Goal: Task Accomplishment & Management: Complete application form

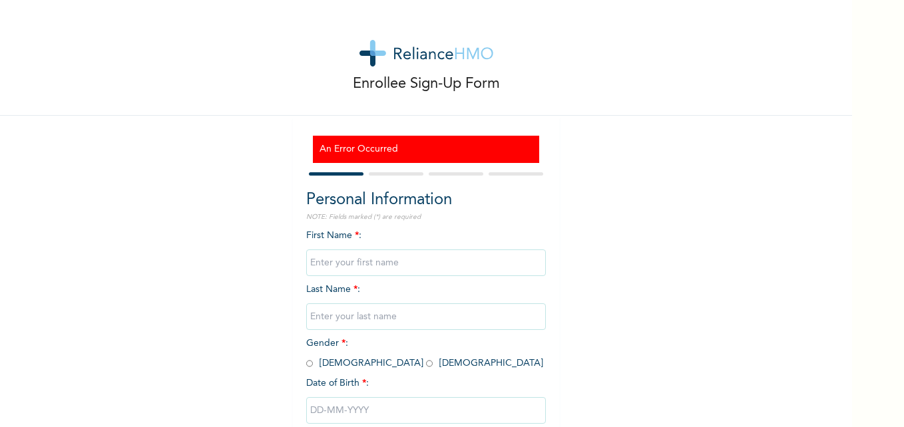
click at [345, 262] on input "text" at bounding box center [426, 263] width 240 height 27
type input "u"
type input "Udeme"
click at [340, 322] on input "text" at bounding box center [426, 317] width 240 height 27
click at [340, 321] on input "text" at bounding box center [426, 317] width 240 height 27
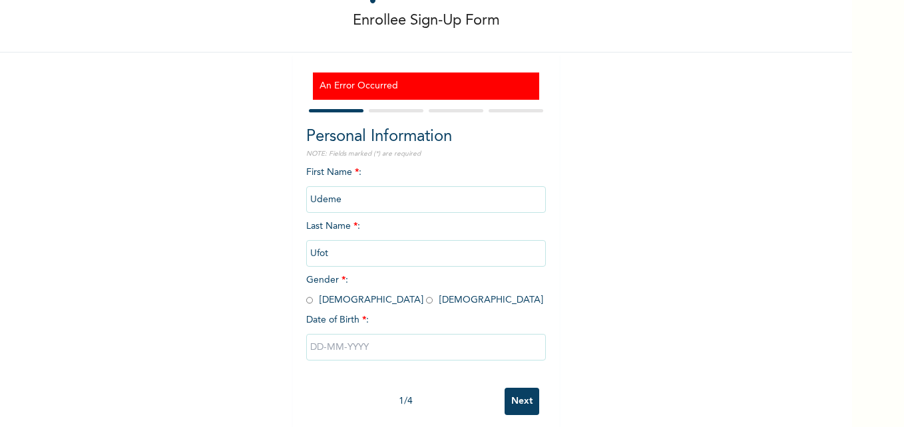
scroll to position [81, 0]
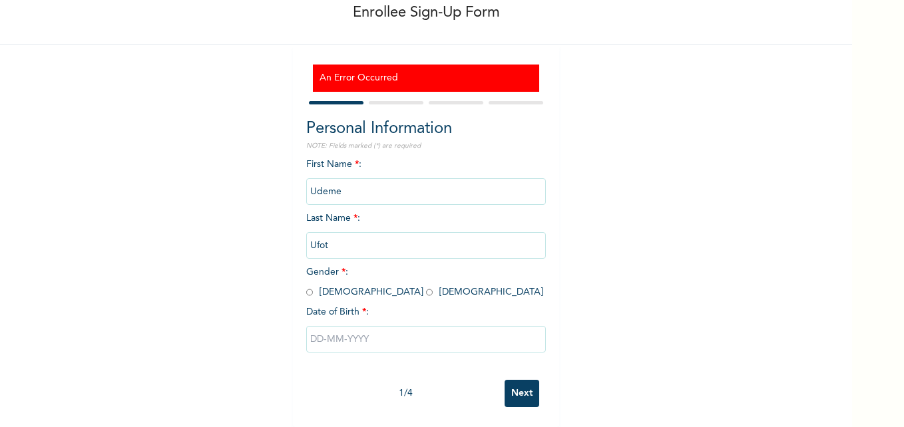
type input "Ufot"
click at [306, 286] on input "radio" at bounding box center [309, 292] width 7 height 13
radio input "true"
click at [321, 329] on input "text" at bounding box center [426, 339] width 240 height 27
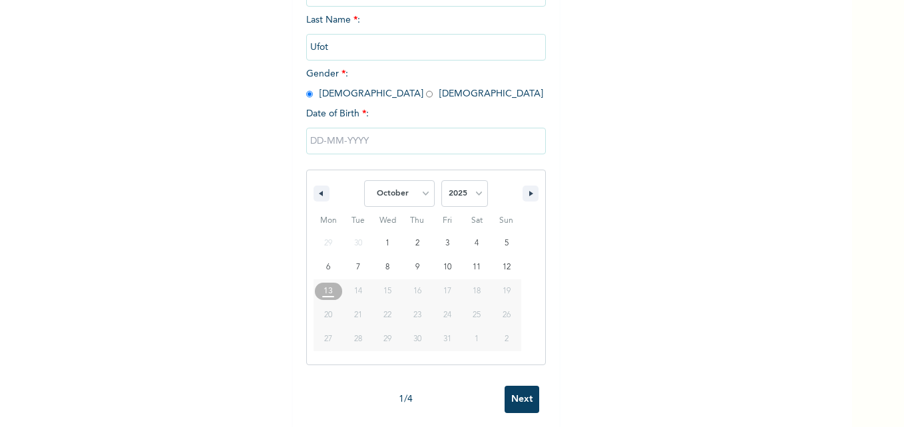
scroll to position [286, 0]
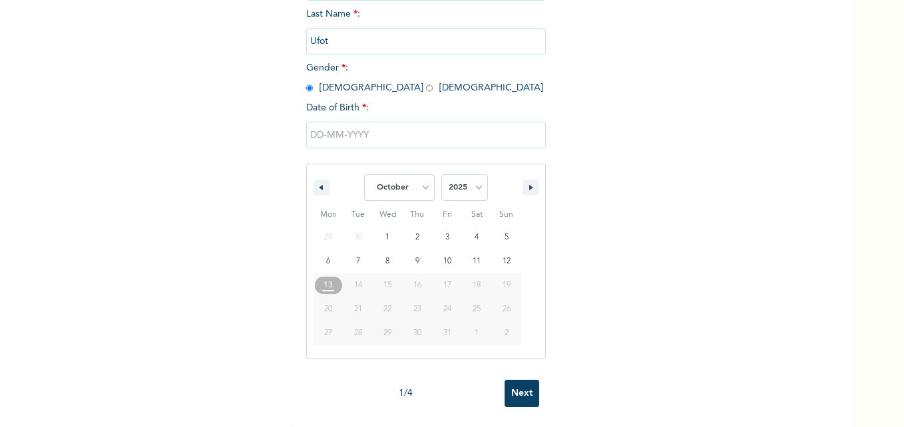
click at [329, 330] on span "27" at bounding box center [329, 333] width 30 height 17
click at [421, 178] on select "January February March April May June July August September October November De…" at bounding box center [399, 187] width 71 height 27
select select "2"
click at [364, 174] on select "January February March April May June July August September October November De…" at bounding box center [399, 187] width 71 height 27
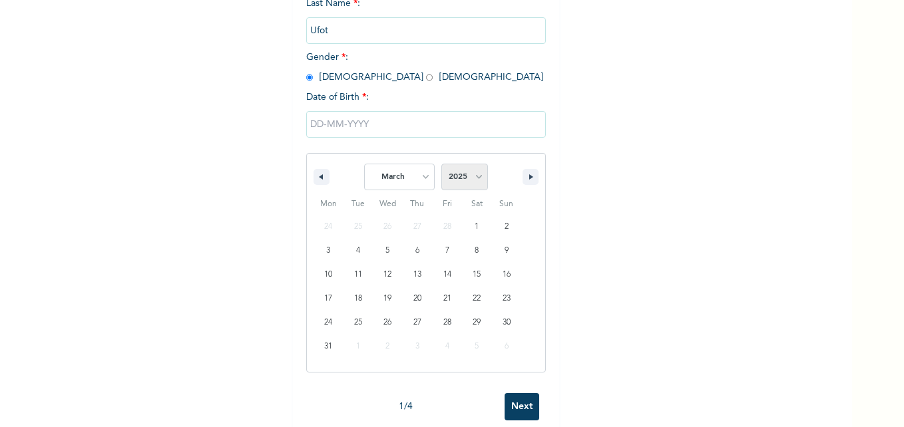
click at [476, 172] on select "2025 2024 2023 2022 2021 2020 2019 2018 2017 2016 2015 2014 2013 2012 2011 2010…" at bounding box center [464, 177] width 47 height 27
select select "1965"
click at [441, 164] on select "2025 2024 2023 2022 2021 2020 2019 2018 2017 2016 2015 2014 2013 2012 2011 2010…" at bounding box center [464, 177] width 47 height 27
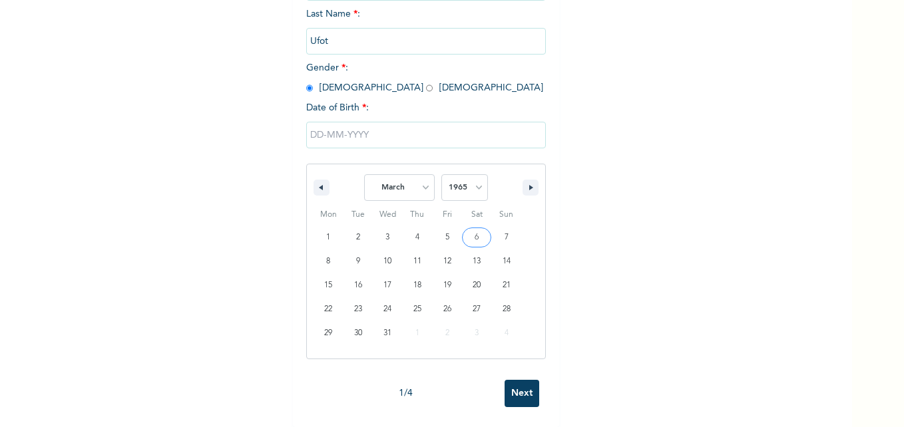
click at [354, 122] on input "text" at bounding box center [426, 135] width 240 height 27
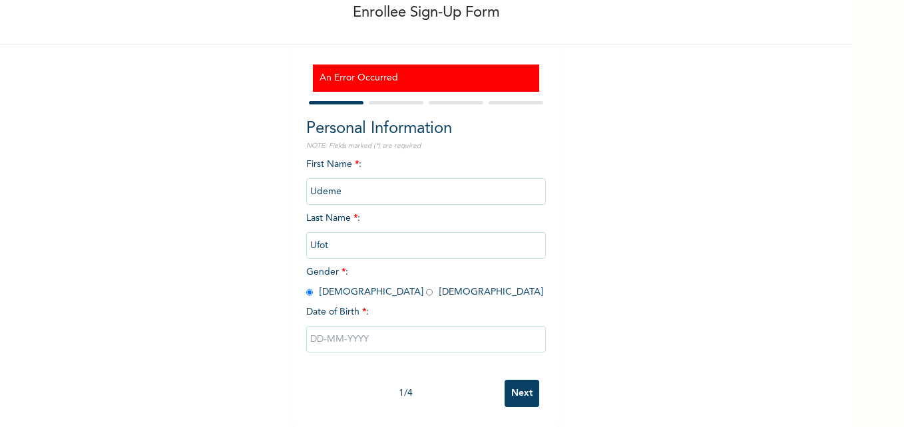
scroll to position [81, 0]
click at [344, 335] on input "text" at bounding box center [426, 339] width 240 height 27
select select "9"
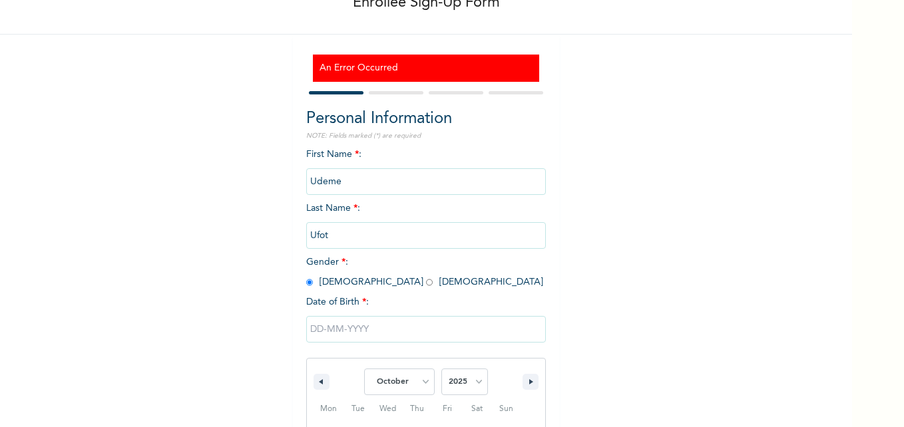
scroll to position [218, 0]
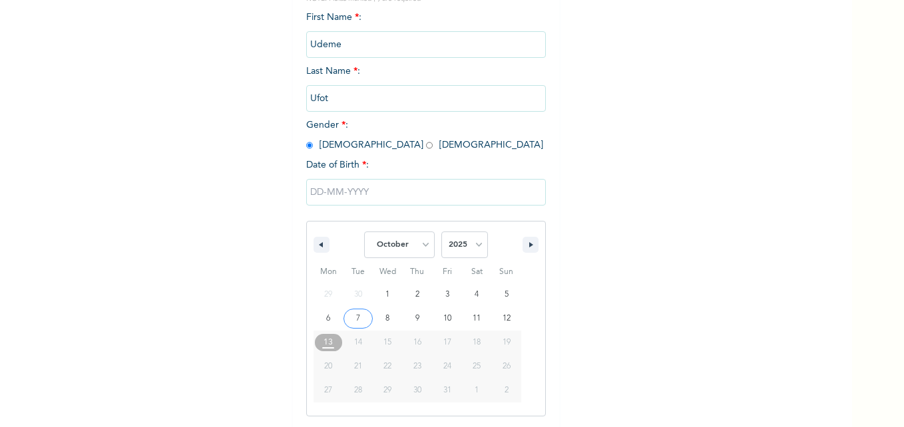
click at [363, 190] on input "text" at bounding box center [426, 192] width 240 height 27
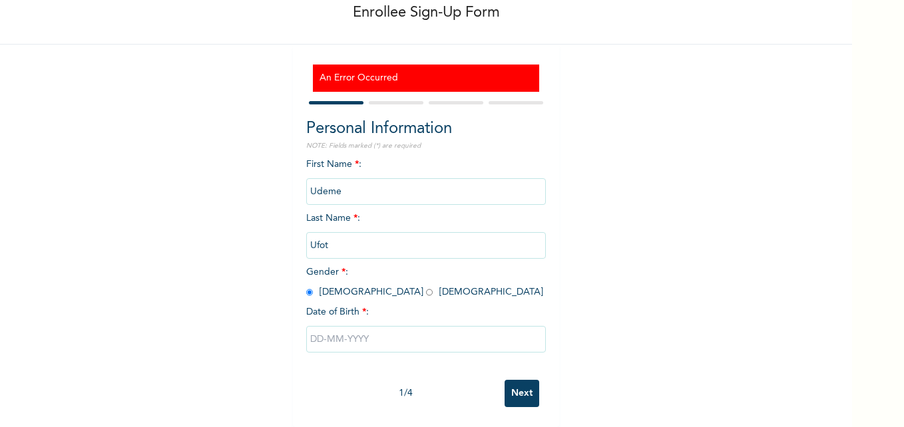
click at [365, 328] on input "text" at bounding box center [426, 339] width 240 height 27
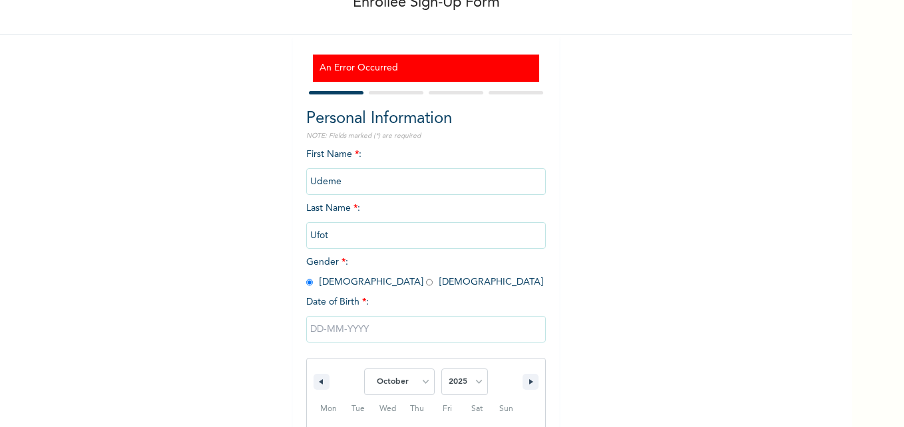
scroll to position [218, 0]
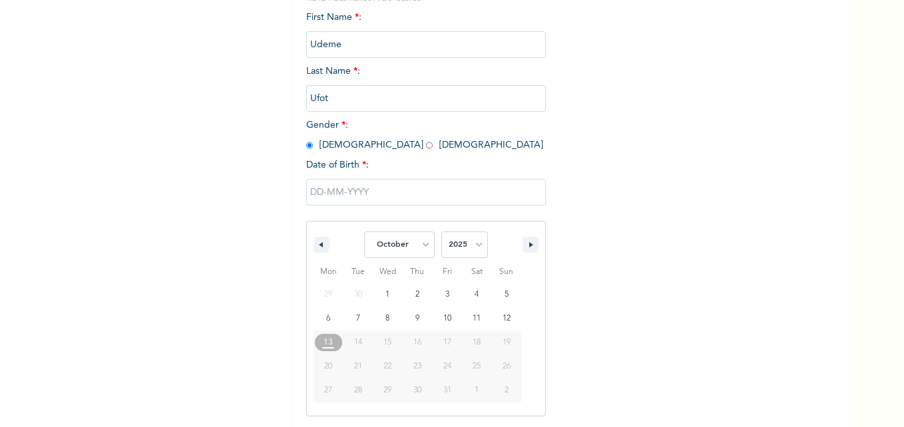
click at [324, 392] on span "27" at bounding box center [328, 391] width 8 height 24
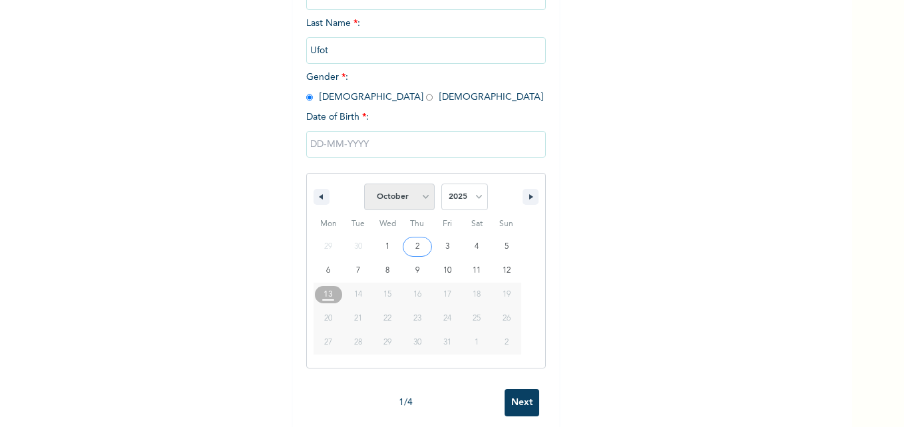
scroll to position [286, 0]
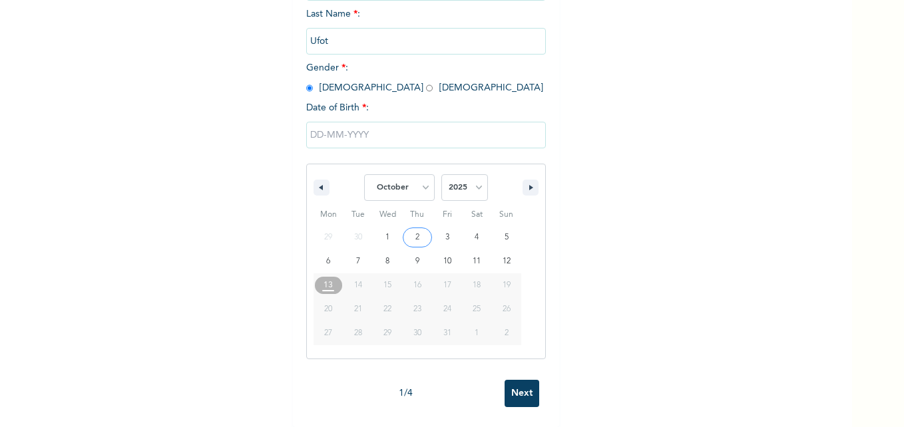
click at [324, 326] on span "27" at bounding box center [328, 334] width 8 height 24
click at [419, 180] on select "January February March April May June July August September October November De…" at bounding box center [399, 187] width 71 height 27
select select "2"
click at [364, 174] on select "January February March April May June July August September October November De…" at bounding box center [399, 187] width 71 height 27
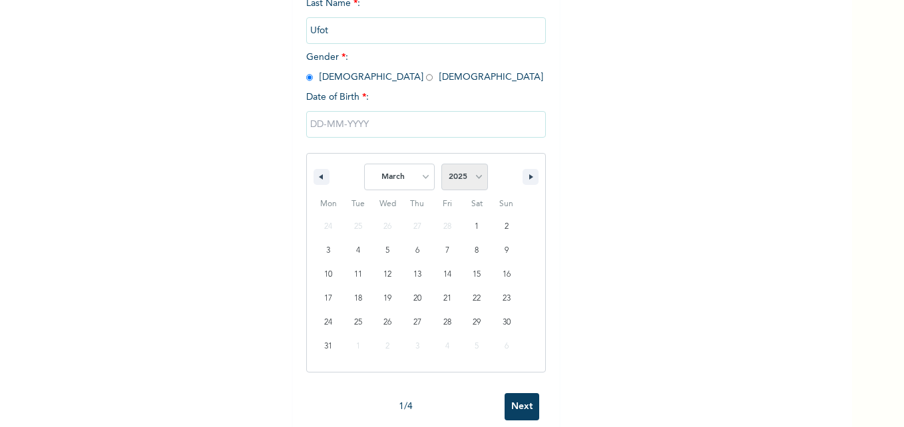
click at [475, 175] on select "2025 2024 2023 2022 2021 2020 2019 2018 2017 2016 2015 2014 2013 2012 2011 2010…" at bounding box center [464, 177] width 47 height 27
click at [479, 172] on select "2025 2024 2023 2022 2021 2020 2019 2018 2017 2016 2015 2014 2013 2012 2011 2010…" at bounding box center [464, 177] width 47 height 27
click at [453, 176] on select "2025 2024 2023 2022 2021 2020 2019 2018 2017 2016 2015 2014 2013 2012 2011 2010…" at bounding box center [464, 177] width 47 height 27
click at [474, 172] on select "2025 2024 2023 2022 2021 2020 2019 2018 2017 2016 2015 2014 2013 2012 2011 2010…" at bounding box center [464, 177] width 47 height 27
click at [456, 173] on select "2025 2024 2023 2022 2021 2020 2019 2018 2017 2016 2015 2014 2013 2012 2011 2010…" at bounding box center [464, 177] width 47 height 27
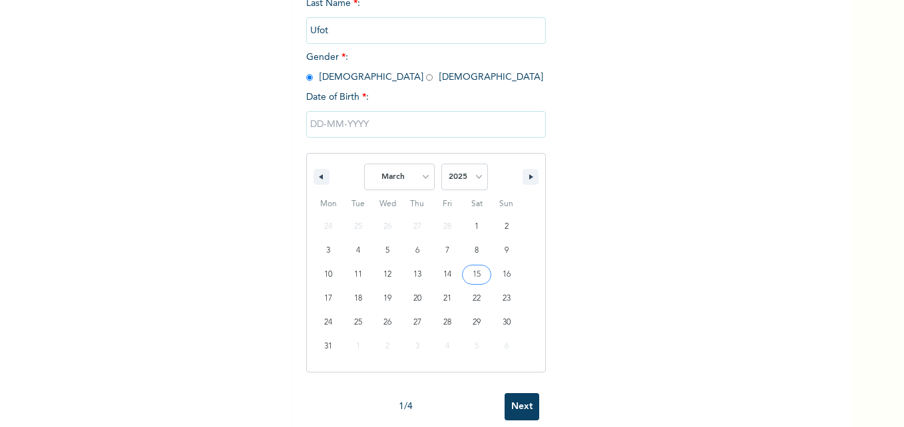
select select "1965"
click at [441, 164] on select "2025 2024 2023 2022 2021 2020 2019 2018 2017 2016 2015 2014 2013 2012 2011 2010…" at bounding box center [464, 177] width 47 height 27
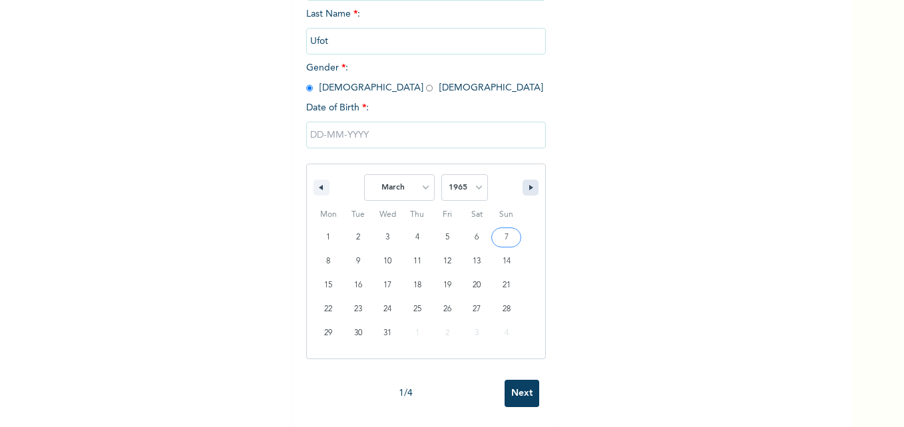
click at [529, 180] on button "button" at bounding box center [531, 188] width 16 height 16
click at [529, 185] on icon "button" at bounding box center [532, 187] width 7 height 5
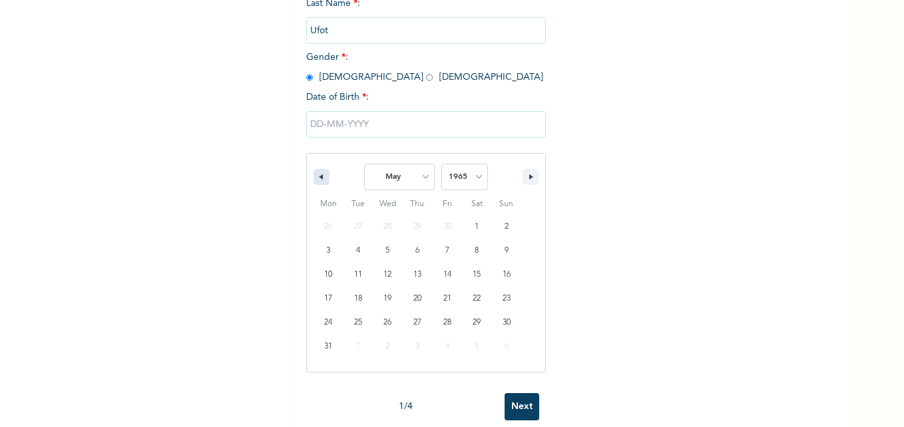
click at [316, 179] on icon "button" at bounding box center [319, 176] width 7 height 5
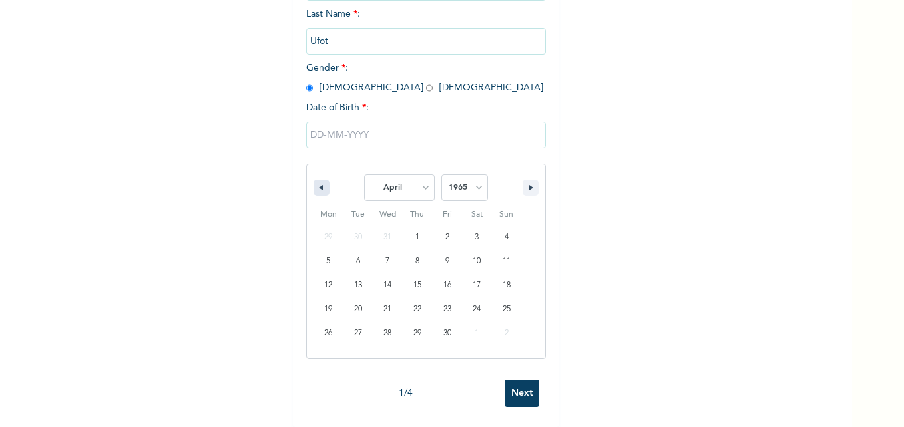
click at [316, 185] on icon "button" at bounding box center [319, 187] width 7 height 5
select select "2"
type input "03/27/1965"
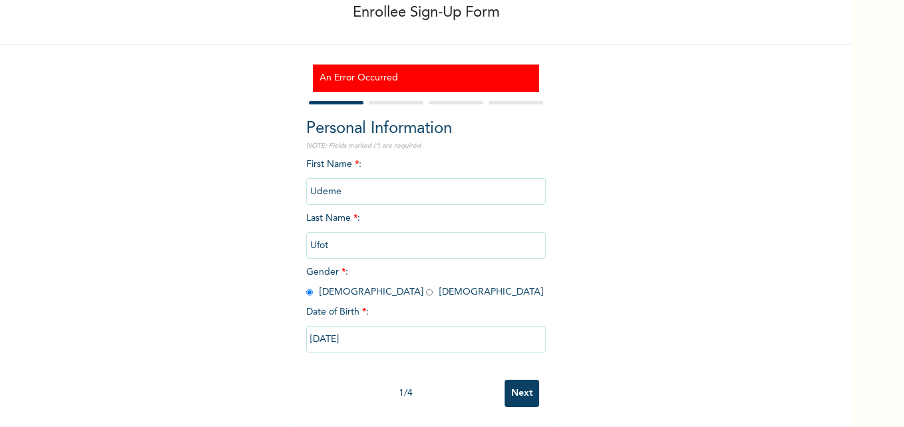
click at [521, 380] on input "Next" at bounding box center [522, 393] width 35 height 27
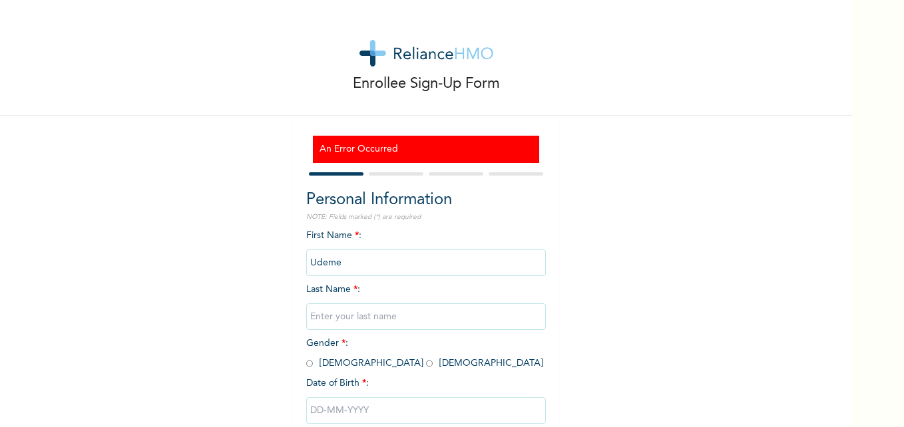
scroll to position [81, 0]
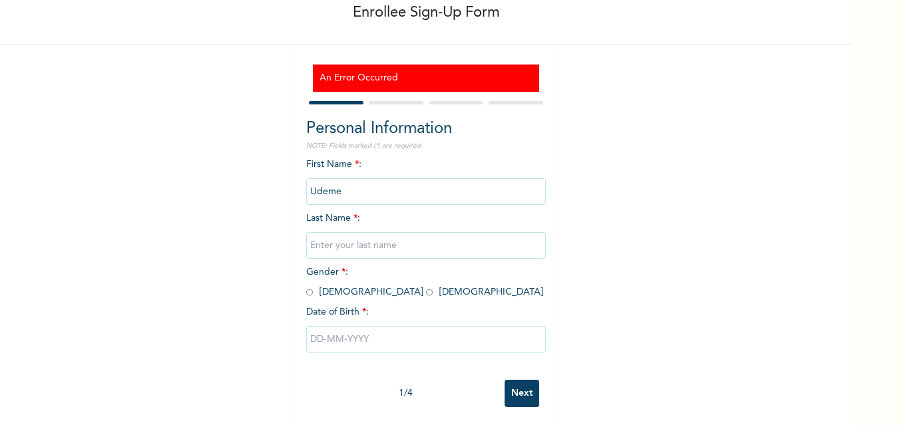
click at [363, 328] on input "text" at bounding box center [426, 339] width 240 height 27
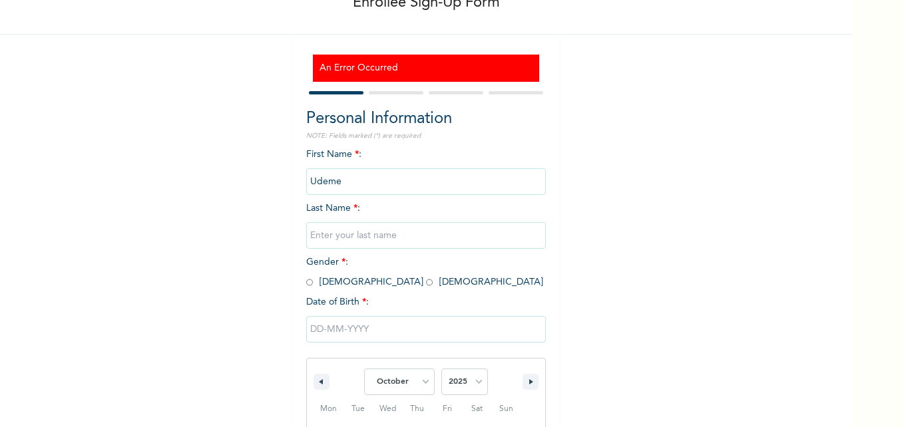
scroll to position [218, 0]
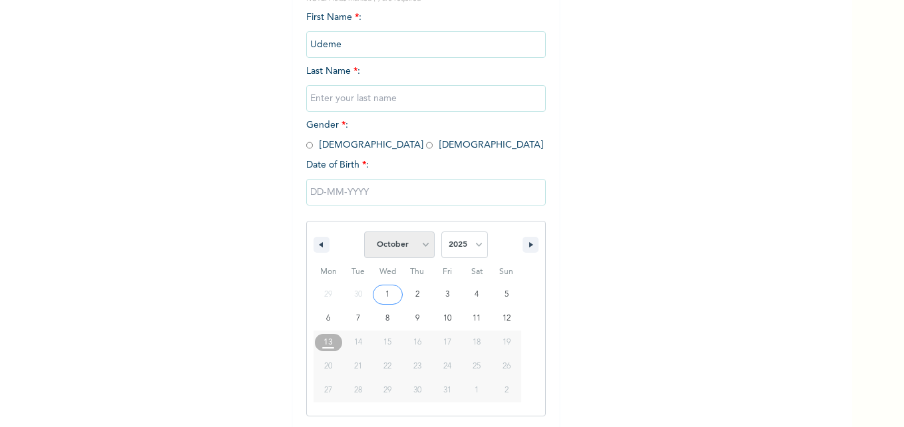
click at [423, 243] on select "January February March April May June July August September October November De…" at bounding box center [399, 245] width 71 height 27
select select "2"
click at [364, 232] on select "January February March April May June July August September October November De…" at bounding box center [399, 245] width 71 height 27
click at [472, 241] on select "2025 2024 2023 2022 2021 2020 2019 2018 2017 2016 2015 2014 2013 2012 2011 2010…" at bounding box center [464, 245] width 47 height 27
select select "1965"
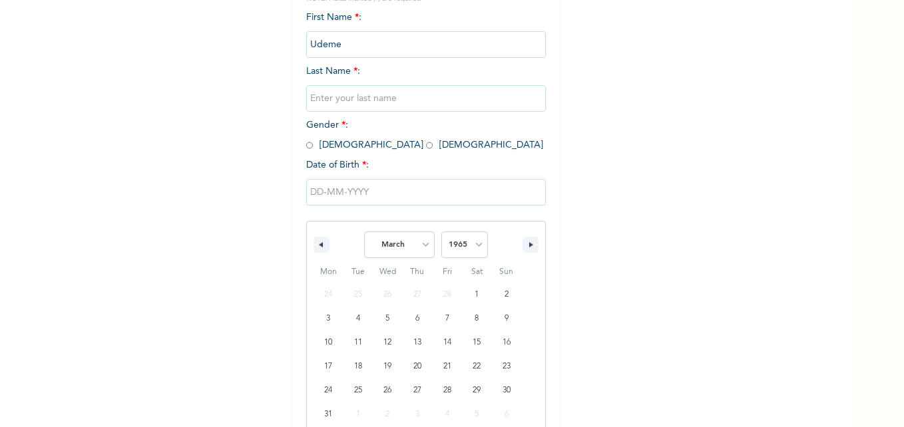
click at [441, 232] on select "2025 2024 2023 2022 2021 2020 2019 2018 2017 2016 2015 2014 2013 2012 2011 2010…" at bounding box center [464, 245] width 47 height 27
type input "03/27/1965"
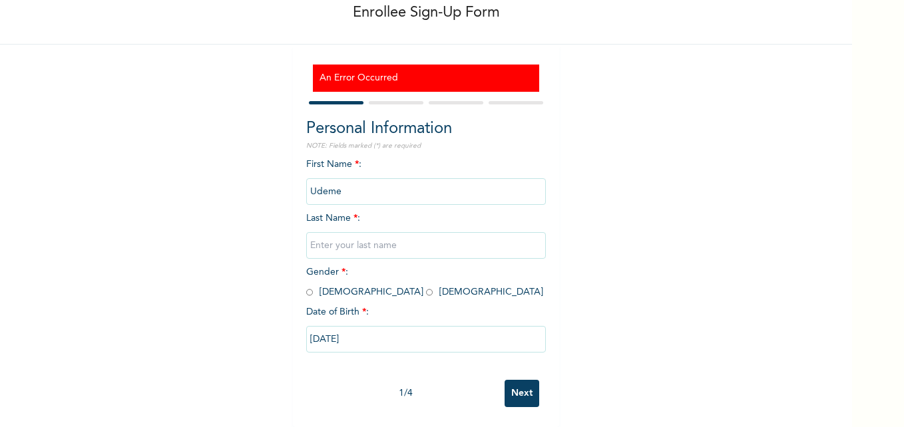
click at [521, 380] on input "Next" at bounding box center [522, 393] width 35 height 27
click at [336, 235] on input "text" at bounding box center [426, 245] width 240 height 27
type input "Ufot"
click at [529, 389] on input "Next" at bounding box center [522, 393] width 35 height 27
click at [306, 286] on input "radio" at bounding box center [309, 292] width 7 height 13
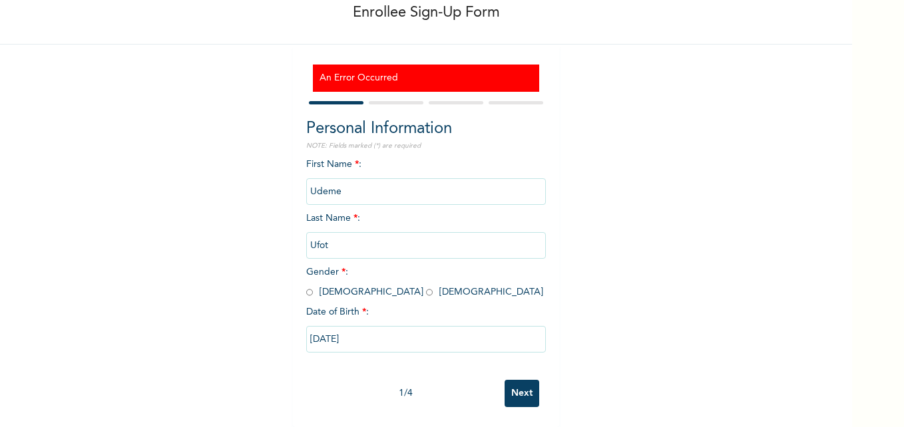
radio input "true"
click at [521, 387] on input "Next" at bounding box center [522, 393] width 35 height 27
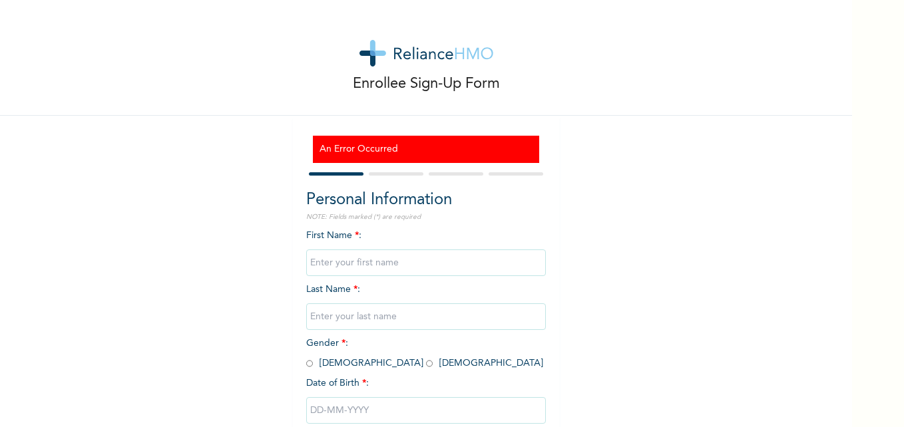
click at [328, 265] on input "text" at bounding box center [426, 263] width 240 height 27
type input "Udeme"
type input "Ufot"
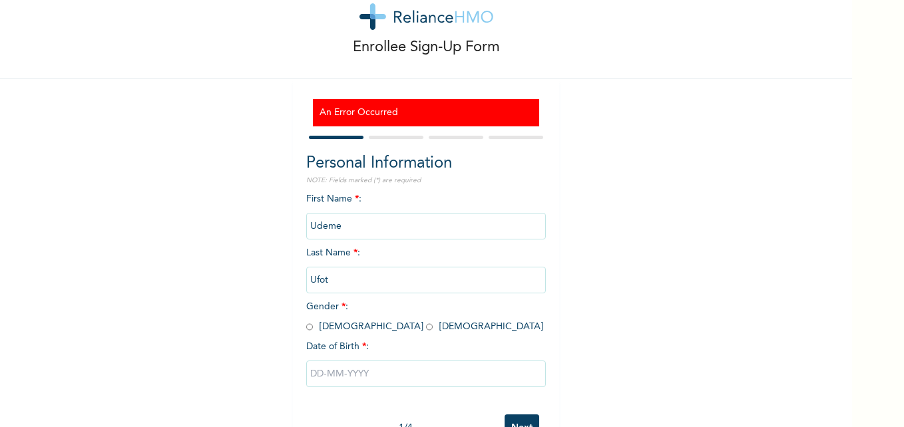
scroll to position [81, 0]
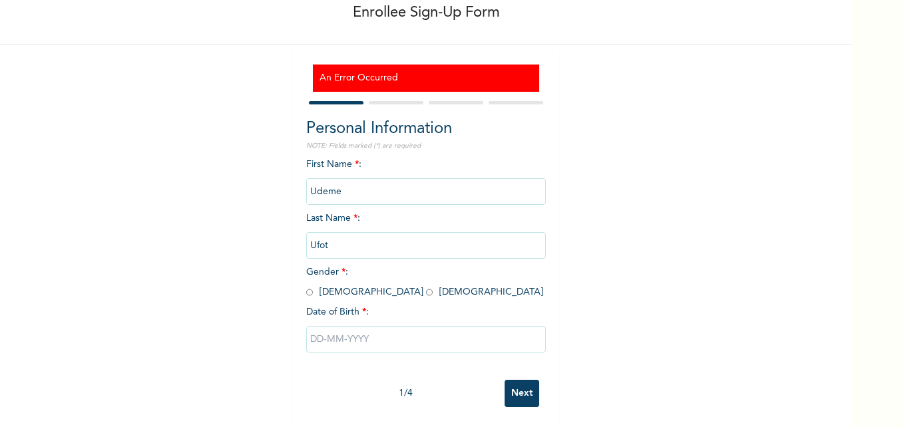
click at [347, 326] on input "text" at bounding box center [426, 339] width 240 height 27
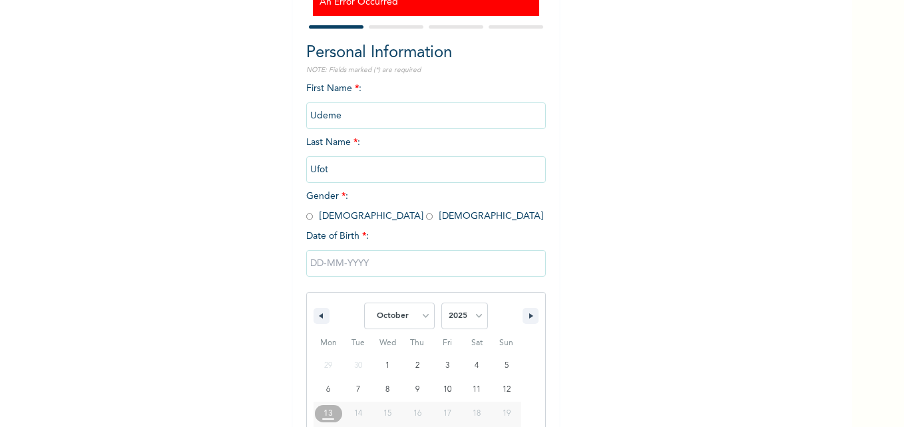
scroll to position [218, 0]
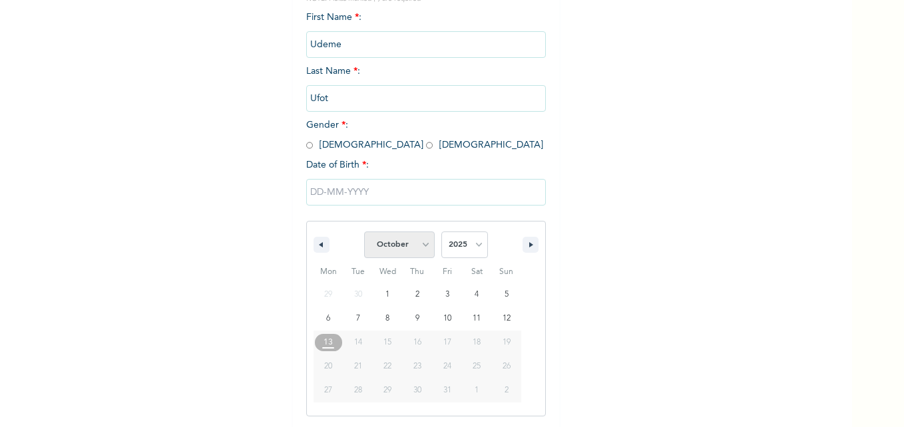
click at [419, 244] on select "January February March April May June July August September October November De…" at bounding box center [399, 245] width 71 height 27
select select "2"
click at [364, 232] on select "January February March April May June July August September October November De…" at bounding box center [399, 245] width 71 height 27
click at [468, 246] on select "2025 2024 2023 2022 2021 2020 2019 2018 2017 2016 2015 2014 2013 2012 2011 2010…" at bounding box center [464, 245] width 47 height 27
select select "1967"
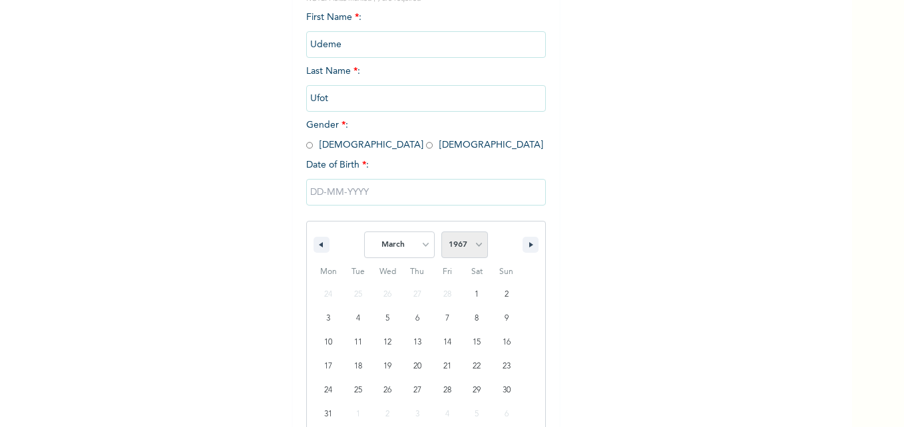
click at [441, 232] on select "2025 2024 2023 2022 2021 2020 2019 2018 2017 2016 2015 2014 2013 2012 2011 2010…" at bounding box center [464, 245] width 47 height 27
type input "03/27/1967"
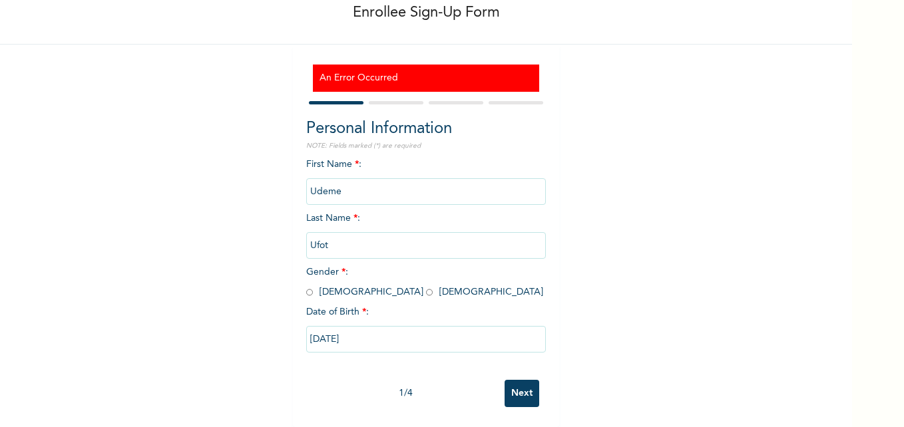
click at [306, 286] on input "radio" at bounding box center [309, 292] width 7 height 13
radio input "true"
click at [510, 380] on input "Next" at bounding box center [522, 393] width 35 height 27
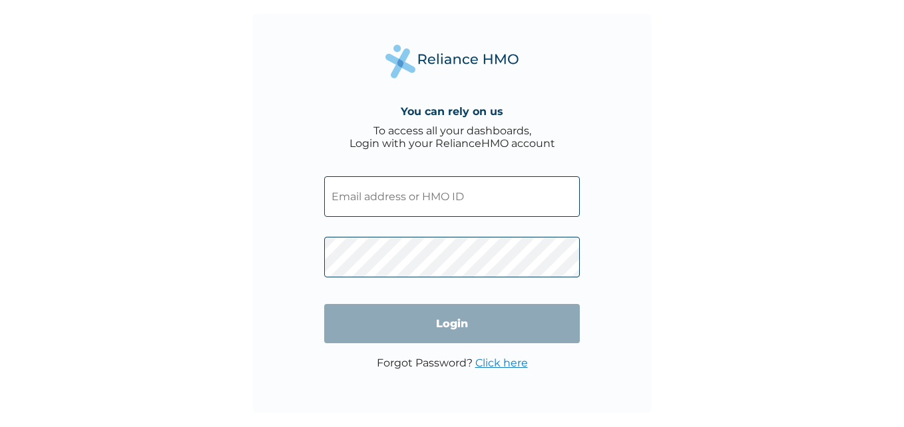
click at [382, 197] on input "text" at bounding box center [452, 196] width 256 height 41
paste input "XIM/10048/A"
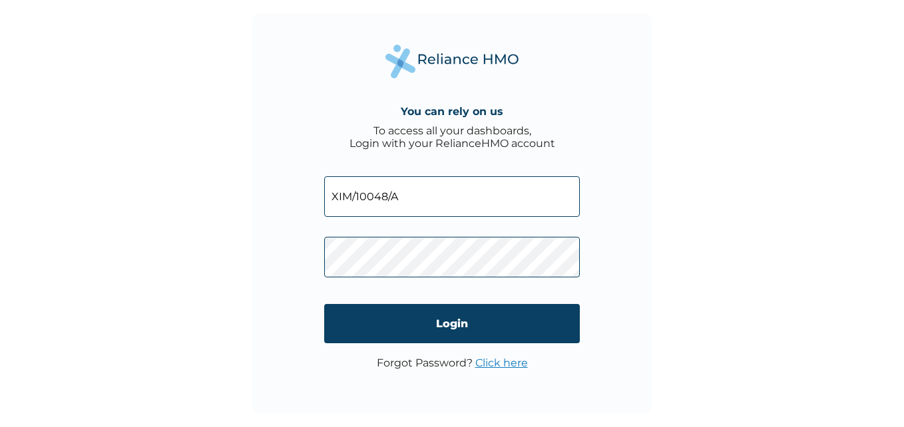
type input "XIM/10048/A"
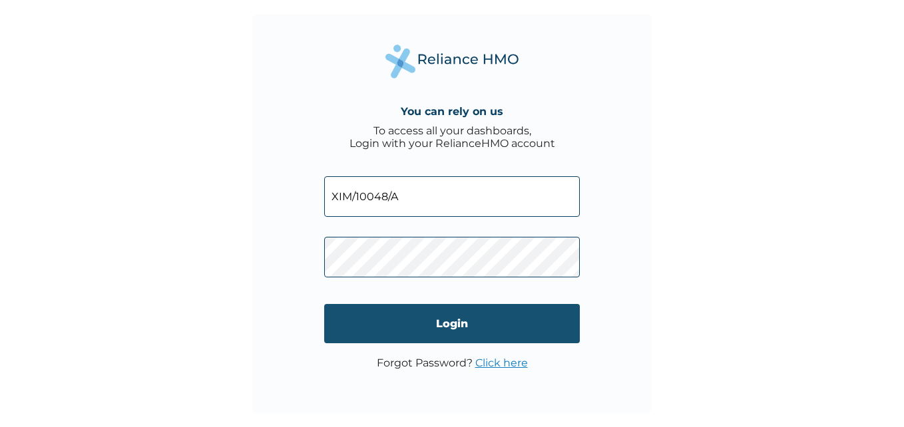
click at [467, 318] on input "Login" at bounding box center [452, 323] width 256 height 39
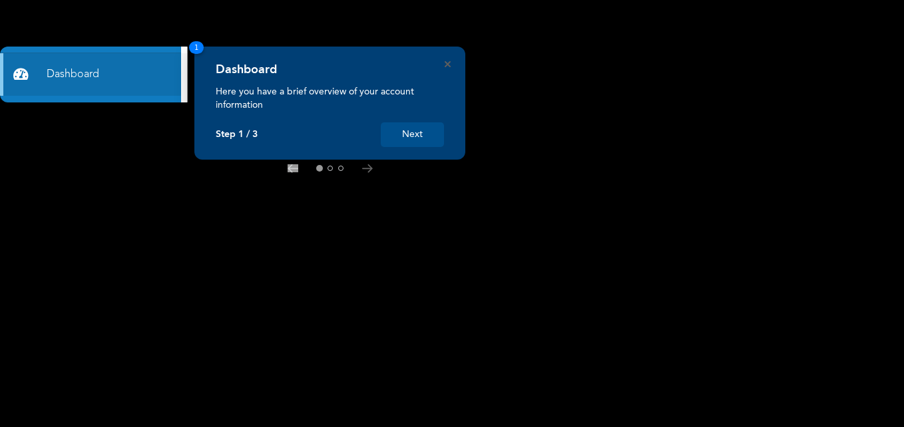
click at [413, 134] on button "Next" at bounding box center [412, 134] width 63 height 25
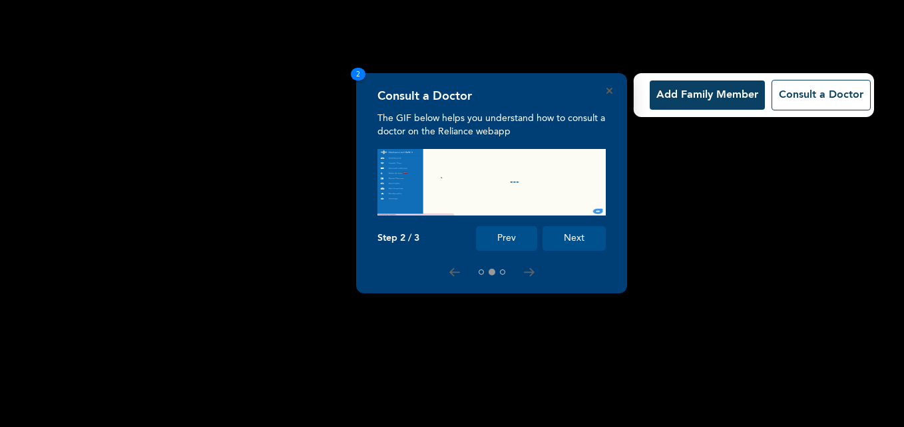
click at [692, 99] on button "Add Family Member" at bounding box center [707, 95] width 115 height 29
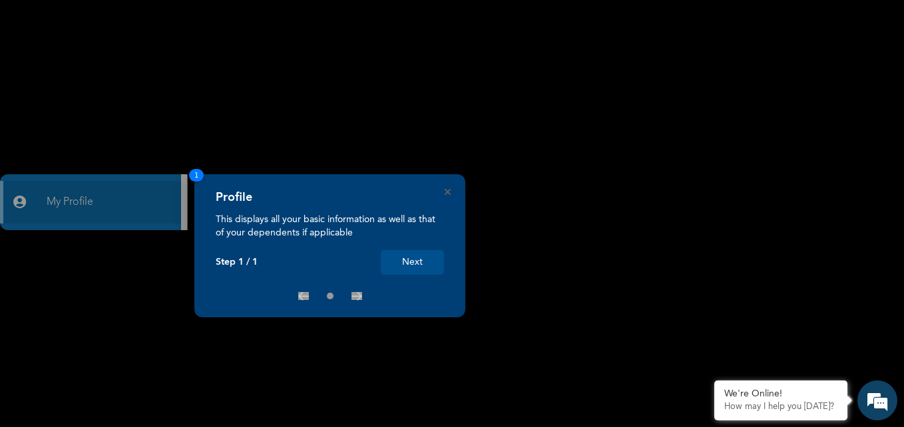
click at [401, 266] on button "Next" at bounding box center [412, 262] width 63 height 25
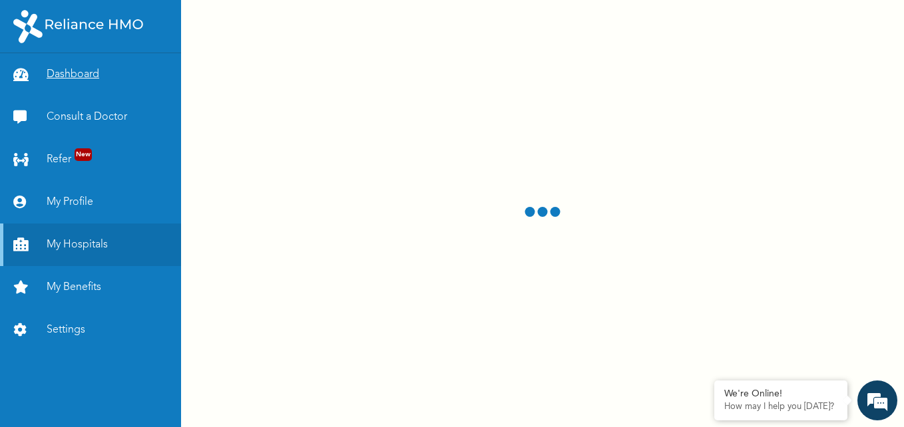
click at [84, 71] on link "Dashboard" at bounding box center [90, 74] width 181 height 43
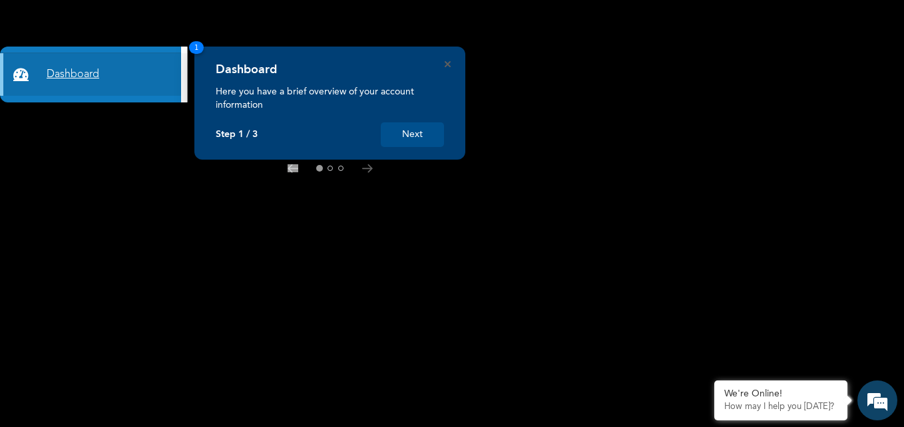
click at [71, 83] on link "Dashboard" at bounding box center [90, 74] width 181 height 43
click at [75, 71] on link "Dashboard" at bounding box center [90, 74] width 181 height 43
click at [414, 136] on button "Next" at bounding box center [412, 134] width 63 height 25
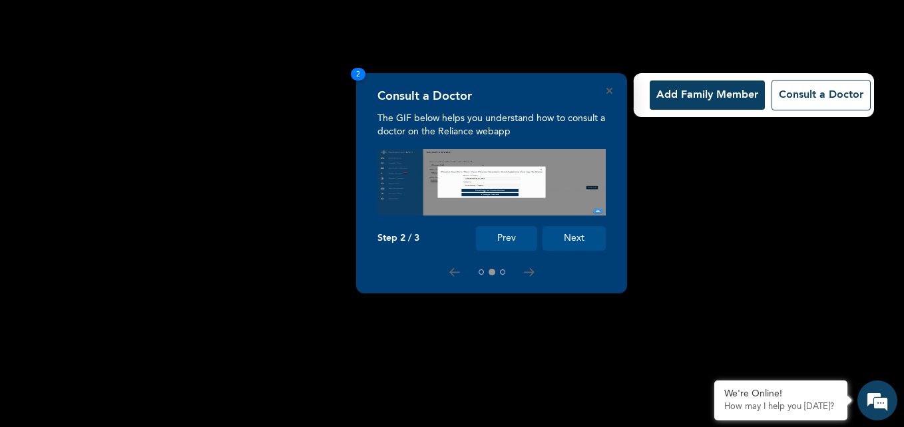
click at [694, 91] on button "Add Family Member" at bounding box center [707, 95] width 115 height 29
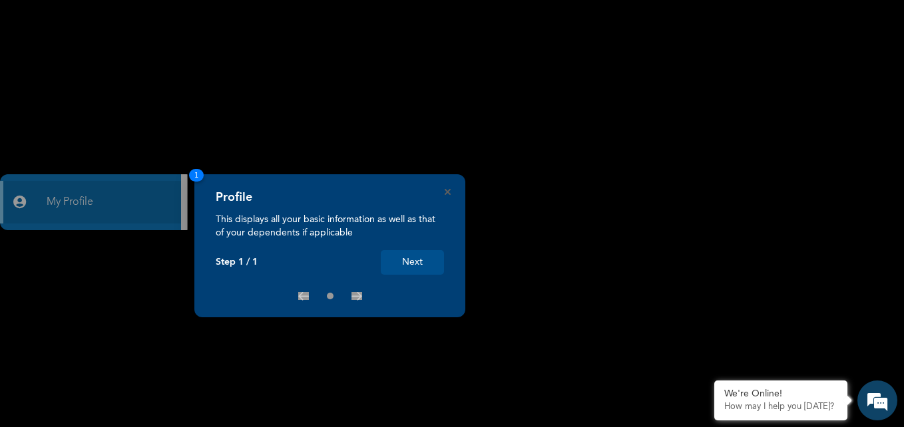
click at [417, 265] on button "Next" at bounding box center [412, 262] width 63 height 25
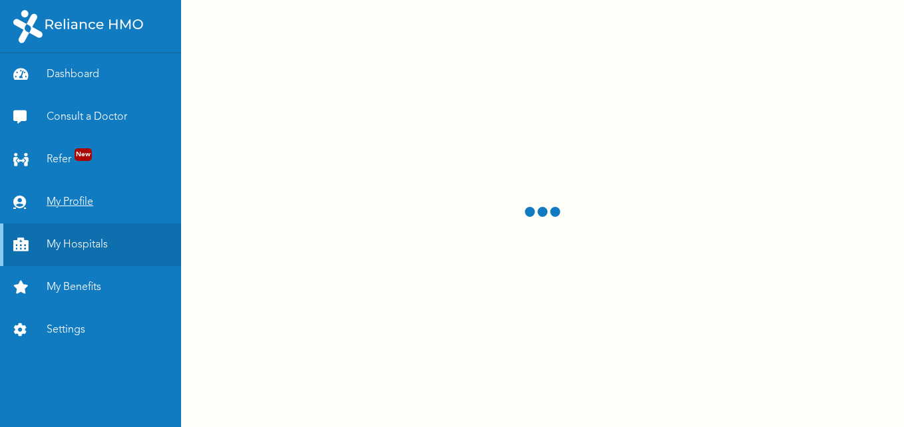
click at [79, 196] on link "My Profile" at bounding box center [90, 202] width 181 height 43
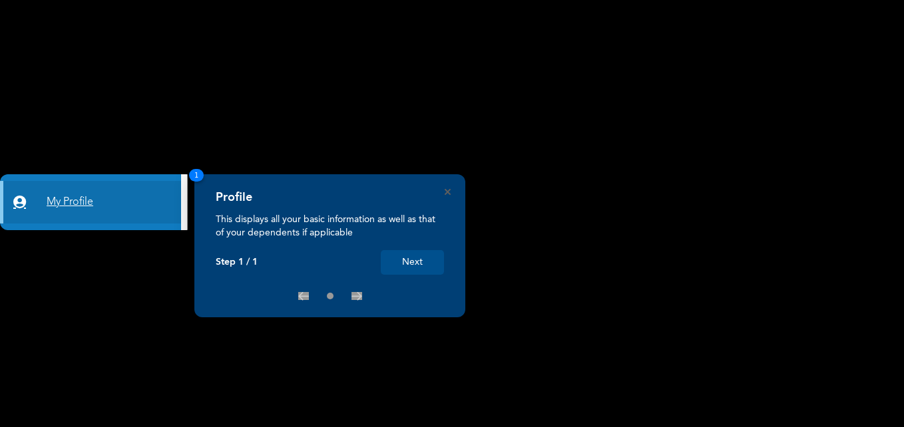
click at [71, 204] on link "My Profile" at bounding box center [90, 202] width 181 height 43
click at [19, 196] on icon at bounding box center [23, 202] width 20 height 13
click at [432, 262] on button "Next" at bounding box center [412, 262] width 63 height 25
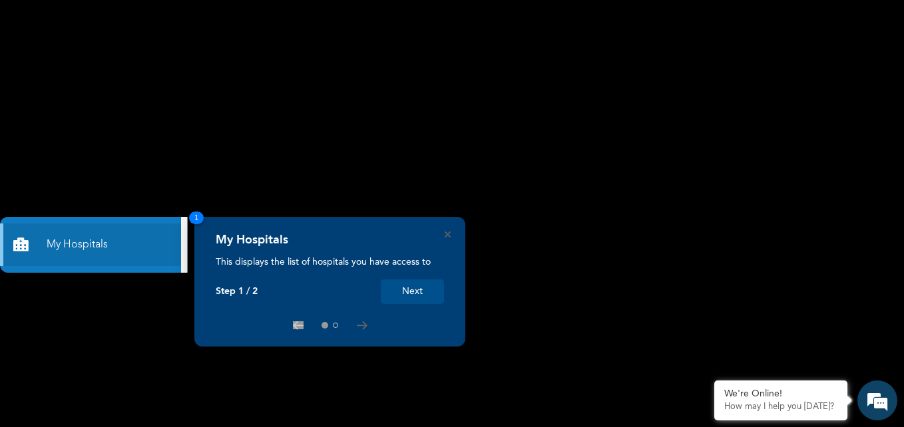
click at [451, 236] on div "My Hospitals This displays the list of hospitals you have access to Step 1 / 2 …" at bounding box center [329, 282] width 271 height 130
click at [448, 236] on icon "Close" at bounding box center [448, 235] width 6 height 6
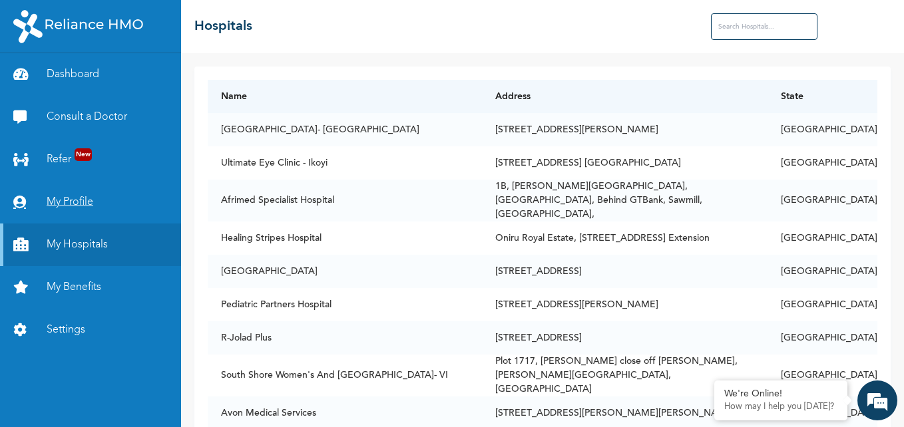
click at [76, 202] on link "My Profile" at bounding box center [90, 202] width 181 height 43
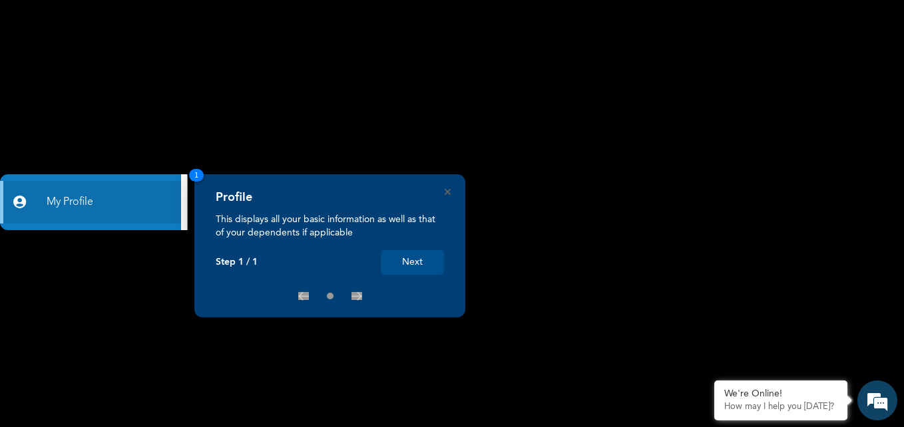
click at [401, 267] on button "Next" at bounding box center [412, 262] width 63 height 25
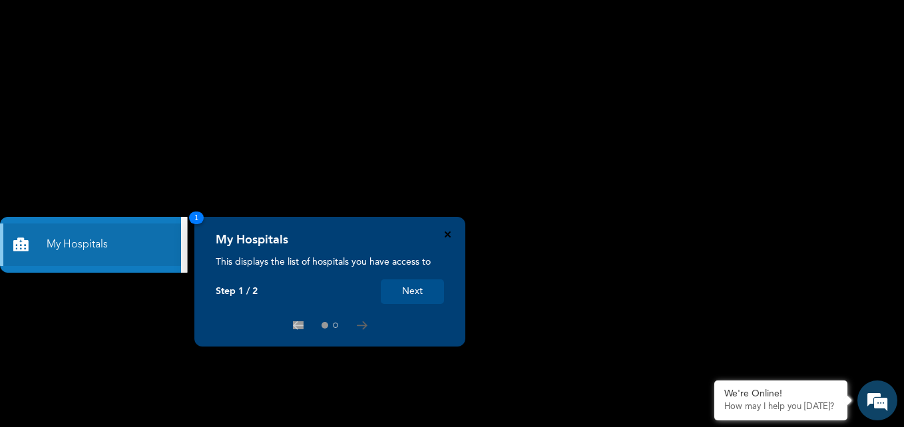
click at [445, 236] on icon "Close" at bounding box center [448, 235] width 6 height 6
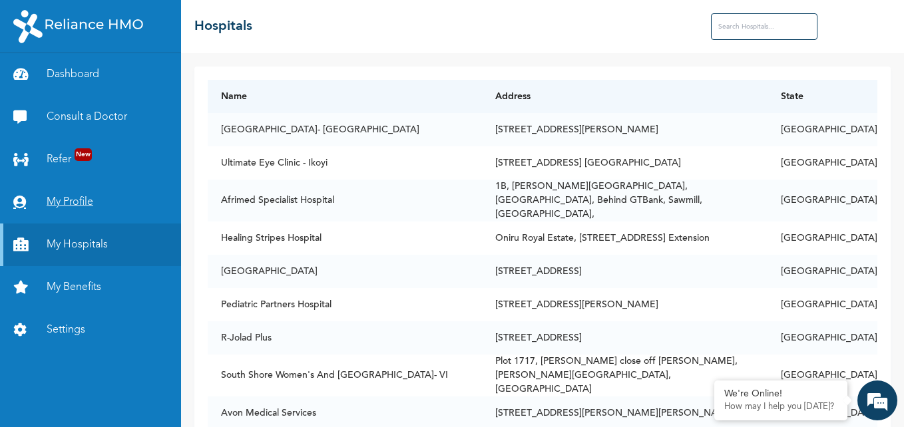
click at [67, 205] on link "My Profile" at bounding box center [90, 202] width 181 height 43
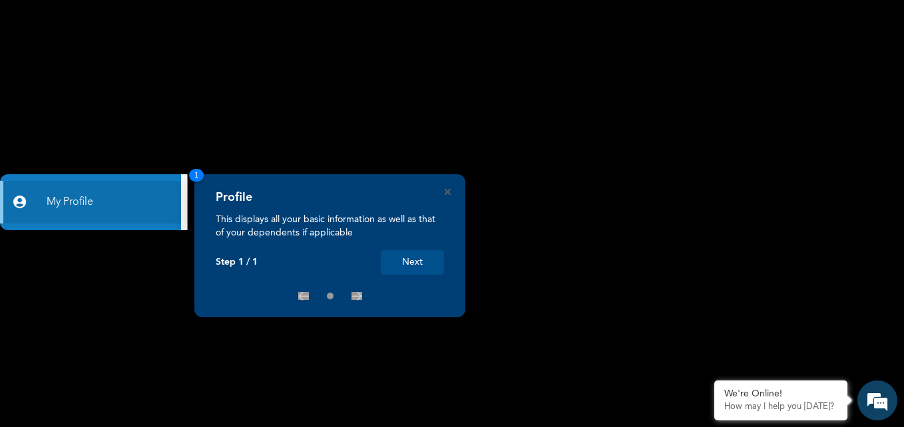
click at [391, 257] on button "Next" at bounding box center [412, 262] width 63 height 25
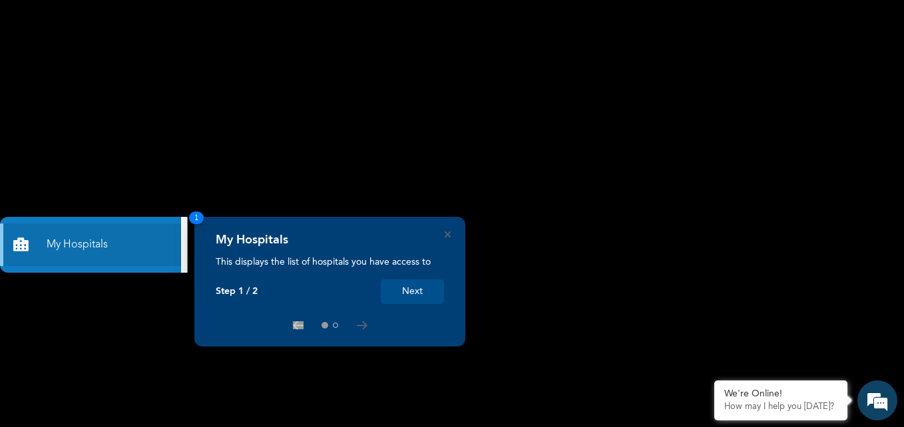
click at [421, 296] on button "Next" at bounding box center [412, 292] width 63 height 25
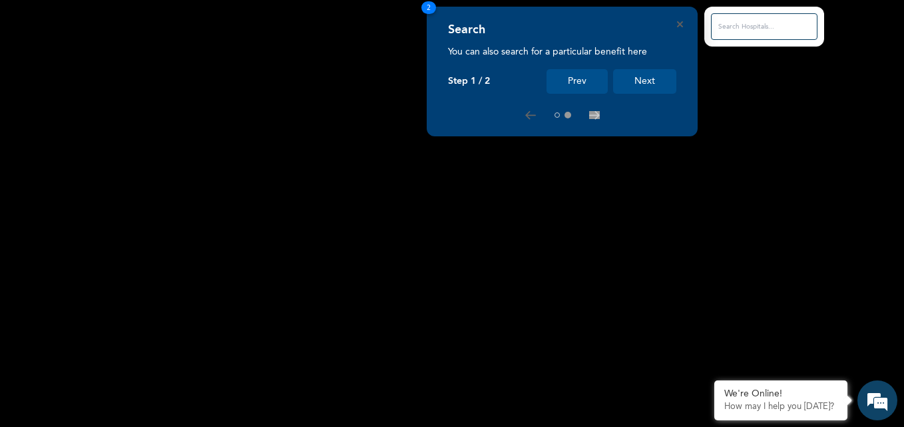
click at [640, 93] on button "Next" at bounding box center [644, 81] width 63 height 25
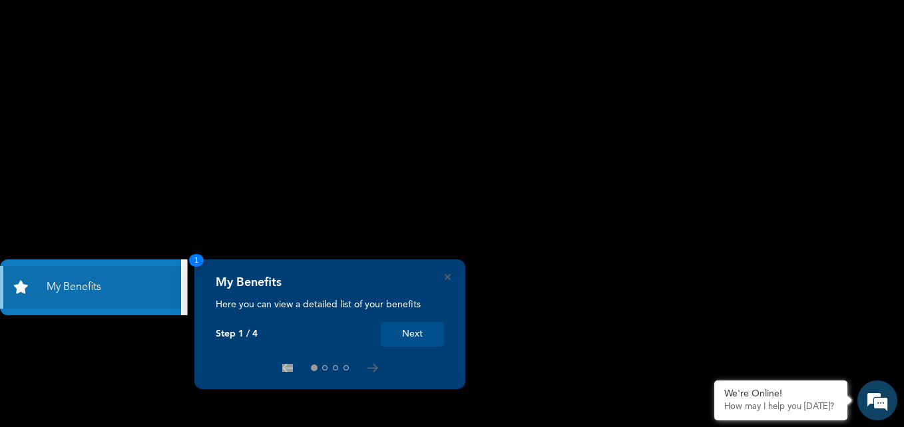
click at [396, 322] on button "Next" at bounding box center [412, 334] width 63 height 25
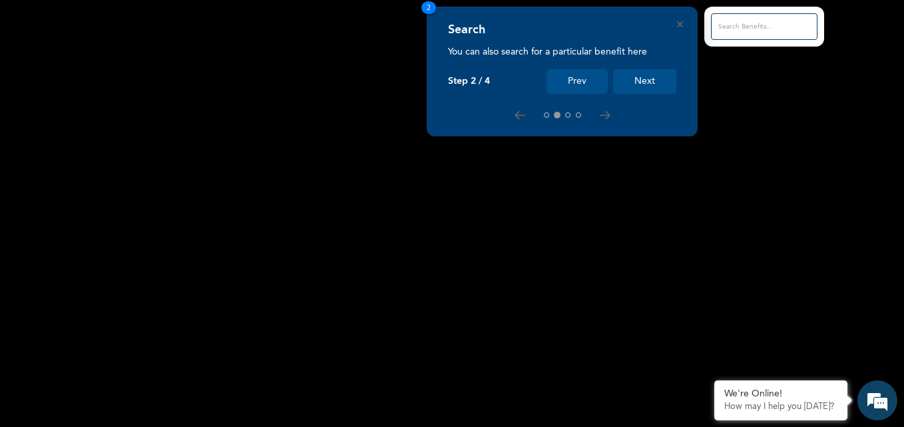
click at [634, 79] on button "Next" at bounding box center [644, 81] width 63 height 25
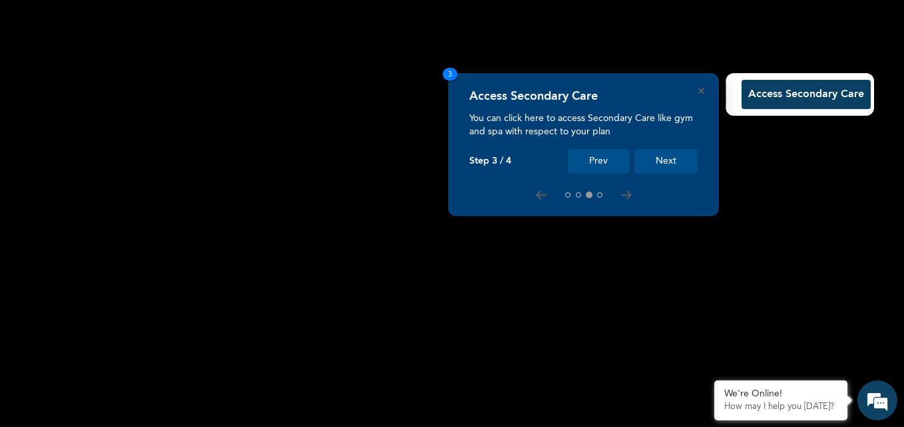
click at [677, 155] on button "Next" at bounding box center [665, 161] width 63 height 25
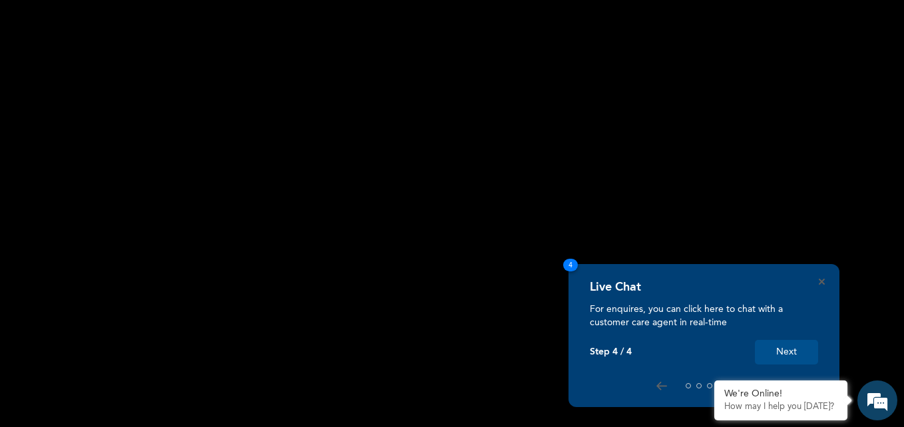
click at [815, 284] on div "Live Chat" at bounding box center [704, 291] width 228 height 23
click at [821, 282] on icon "Close" at bounding box center [822, 282] width 6 height 6
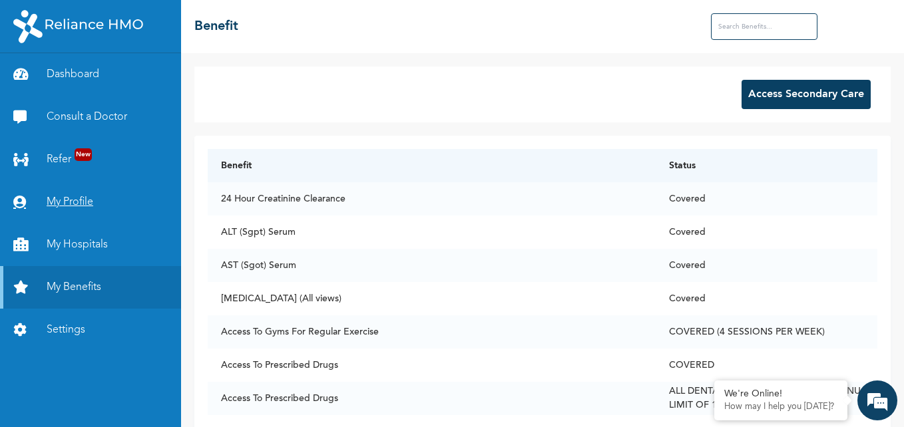
click at [75, 198] on link "My Profile" at bounding box center [90, 202] width 181 height 43
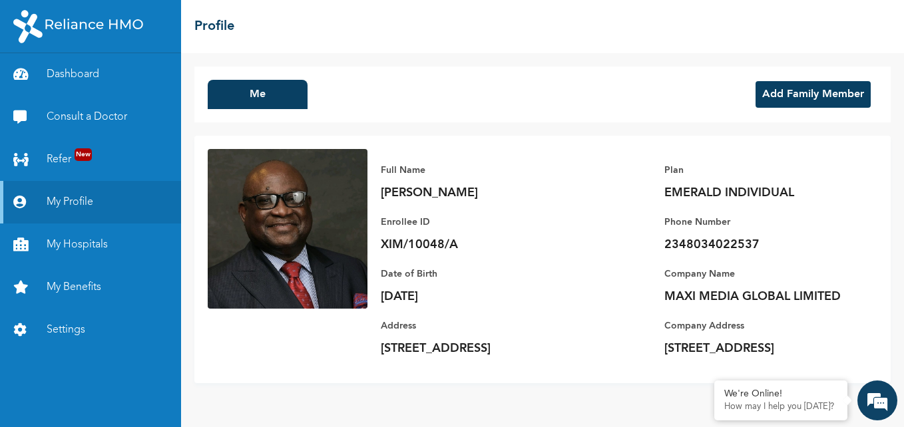
click at [810, 96] on button "Add Family Member" at bounding box center [813, 94] width 115 height 27
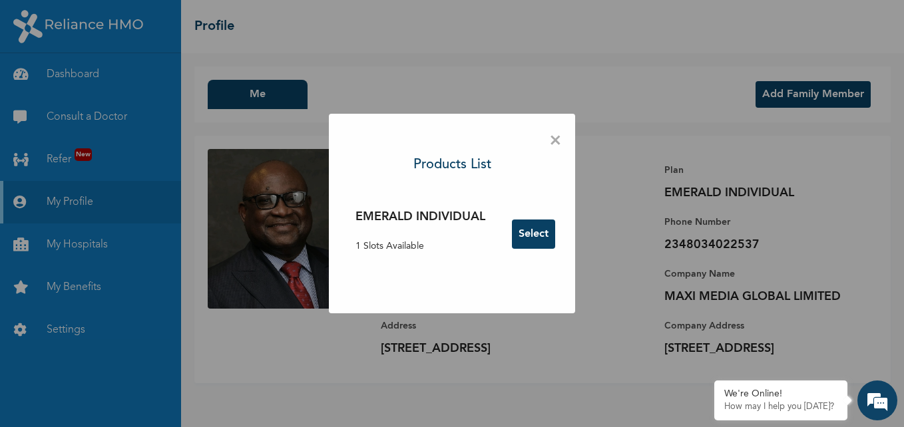
click at [532, 230] on button "Select" at bounding box center [533, 234] width 43 height 29
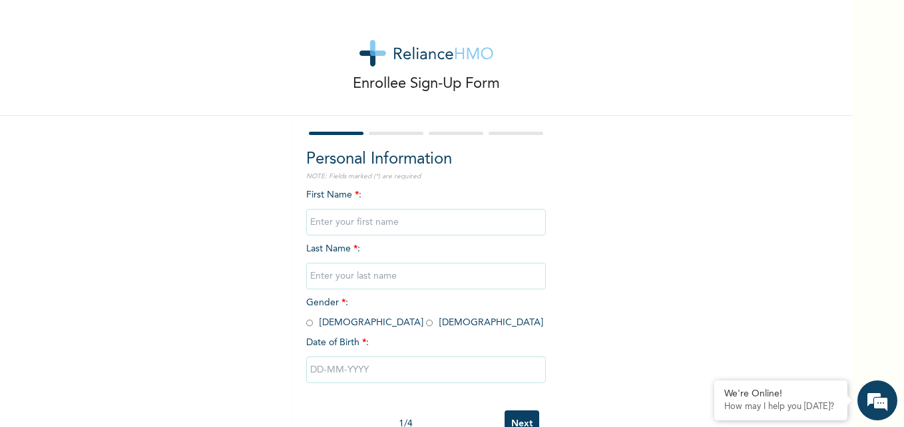
click at [471, 220] on input "text" at bounding box center [426, 222] width 240 height 27
type input "[PERSON_NAME]"
click at [405, 274] on input "text" at bounding box center [426, 276] width 240 height 27
type input "Ufot"
click at [632, 295] on div "Enrollee Sign-Up Form Personal Information NOTE: Fields marked (*) are required…" at bounding box center [426, 229] width 852 height 458
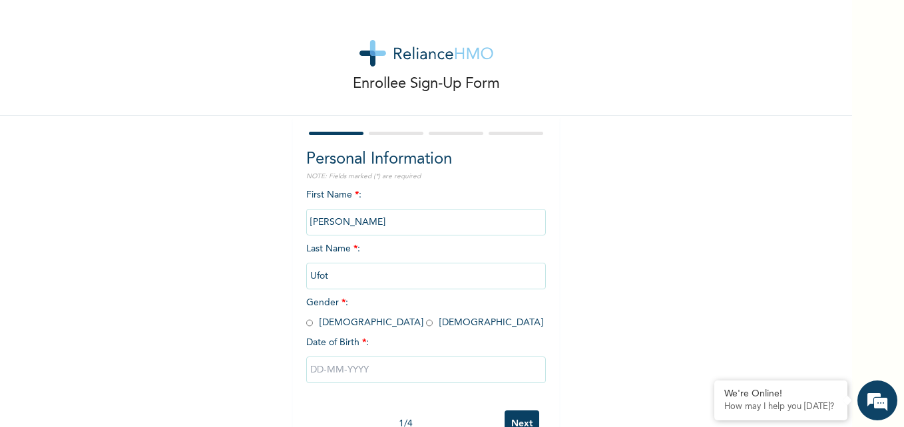
click at [426, 324] on input "radio" at bounding box center [429, 323] width 7 height 13
radio input "true"
click at [365, 372] on input "text" at bounding box center [426, 370] width 240 height 27
select select "9"
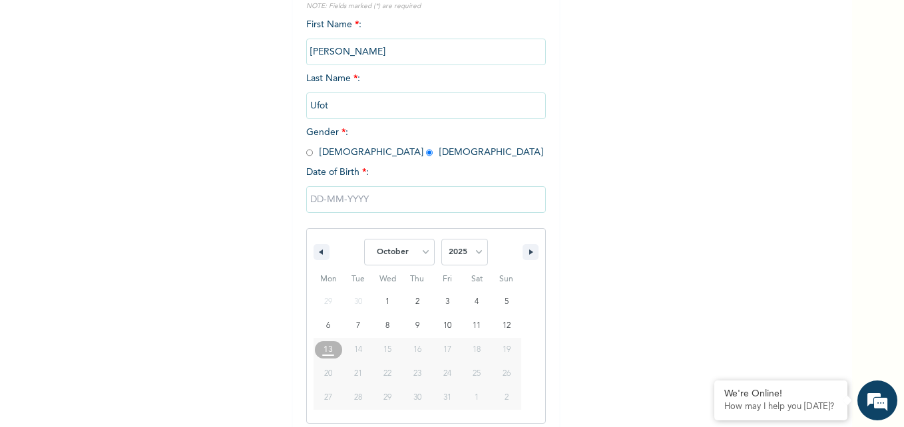
scroll to position [178, 0]
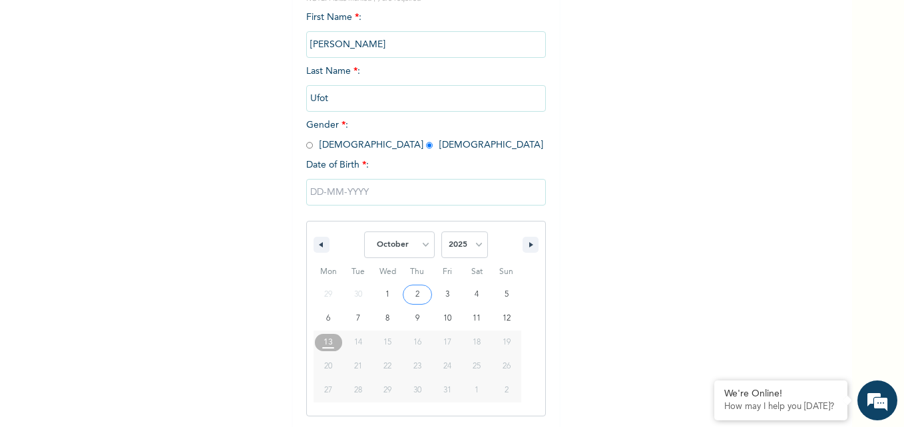
click at [347, 192] on input "text" at bounding box center [426, 192] width 240 height 27
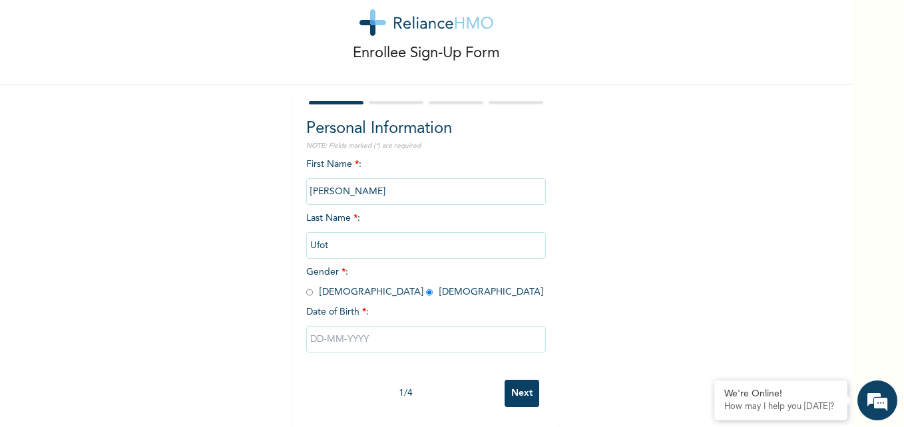
scroll to position [41, 0]
click at [369, 336] on input "text" at bounding box center [426, 339] width 240 height 27
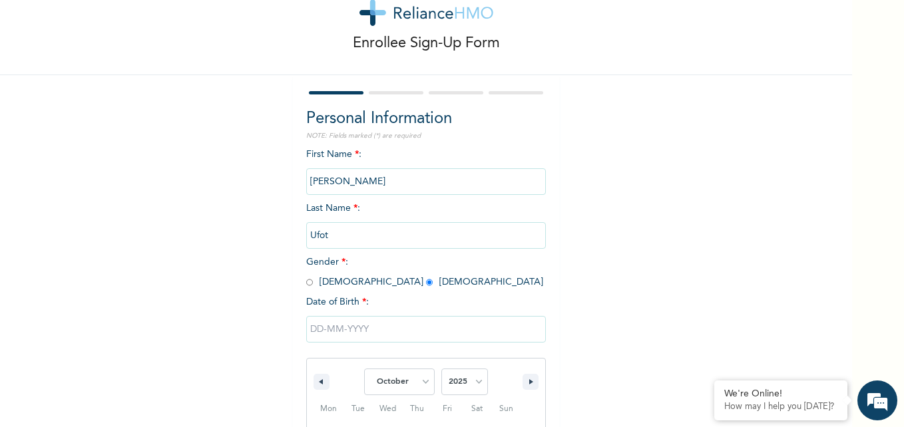
scroll to position [178, 0]
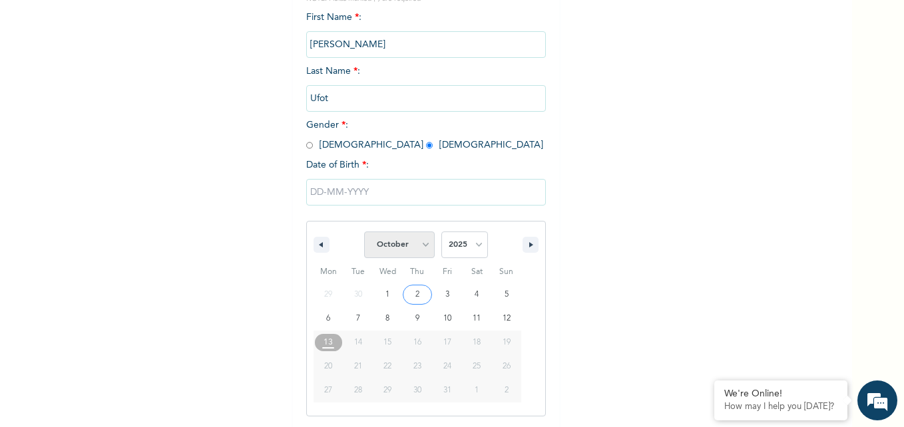
click at [416, 245] on select "January February March April May June July August September October November De…" at bounding box center [399, 245] width 71 height 27
select select "0"
click at [364, 232] on select "January February March April May June July August September October November De…" at bounding box center [399, 245] width 71 height 27
type input "[DATE]"
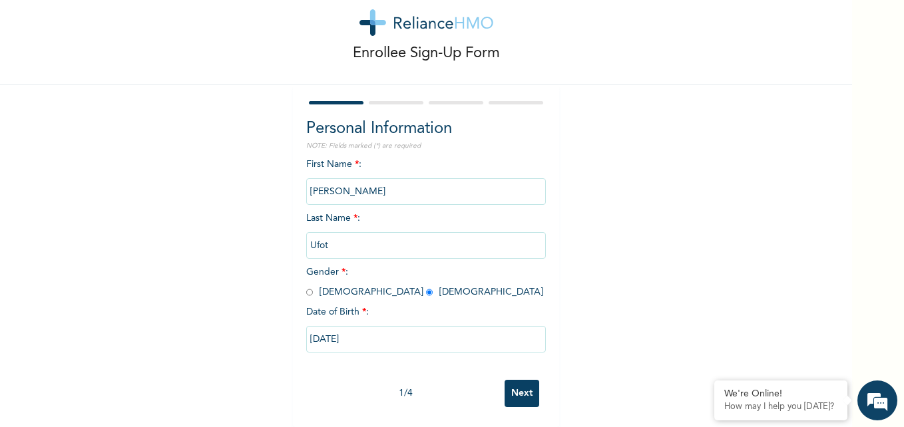
scroll to position [41, 0]
click at [405, 327] on input "[DATE]" at bounding box center [426, 339] width 240 height 27
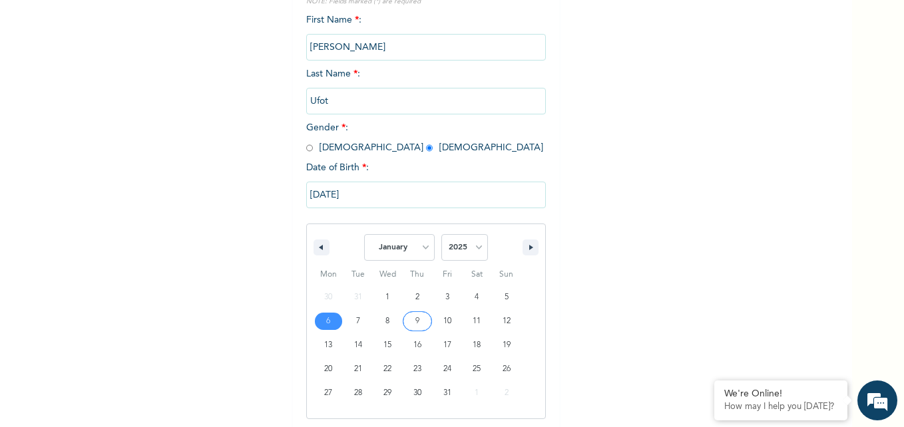
scroll to position [178, 0]
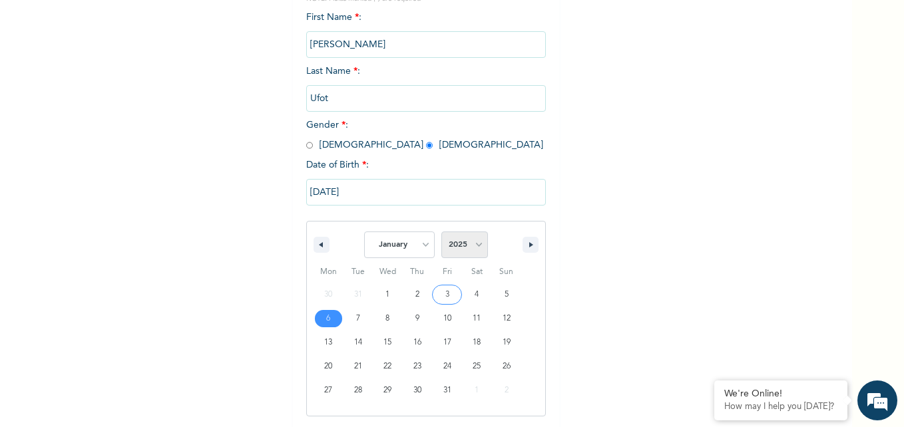
click at [467, 242] on select "2025 2024 2023 2022 2021 2020 2019 2018 2017 2016 2015 2014 2013 2012 2011 2010…" at bounding box center [464, 245] width 47 height 27
select select "1959"
click at [441, 232] on select "2025 2024 2023 2022 2021 2020 2019 2018 2017 2016 2015 2014 2013 2012 2011 2010…" at bounding box center [464, 245] width 47 height 27
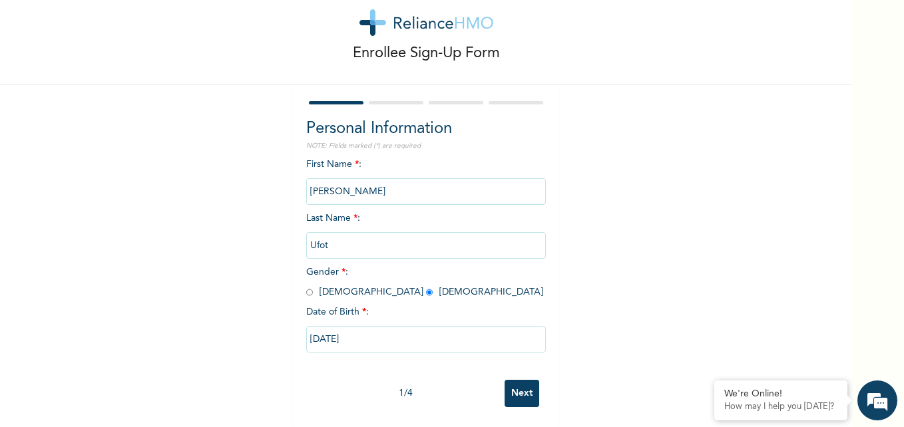
scroll to position [41, 0]
click at [673, 314] on div "Enrollee Sign-Up Form Personal Information NOTE: Fields marked (*) are required…" at bounding box center [426, 198] width 852 height 458
click at [404, 329] on input "[DATE]" at bounding box center [426, 339] width 240 height 27
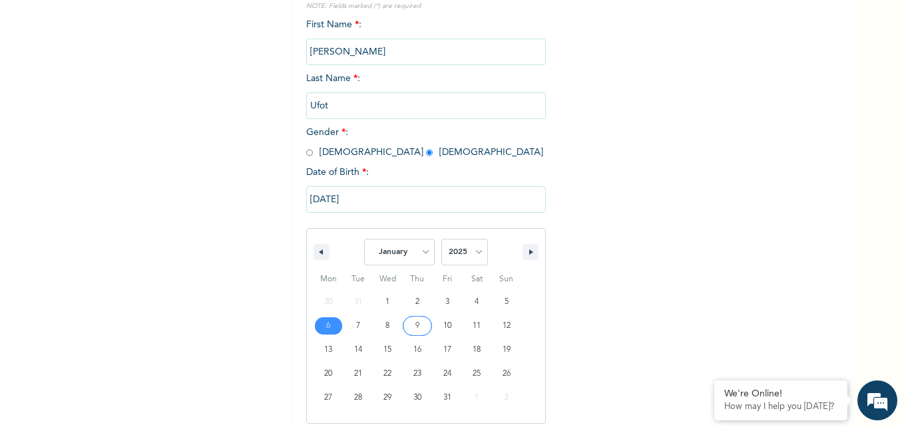
scroll to position [178, 0]
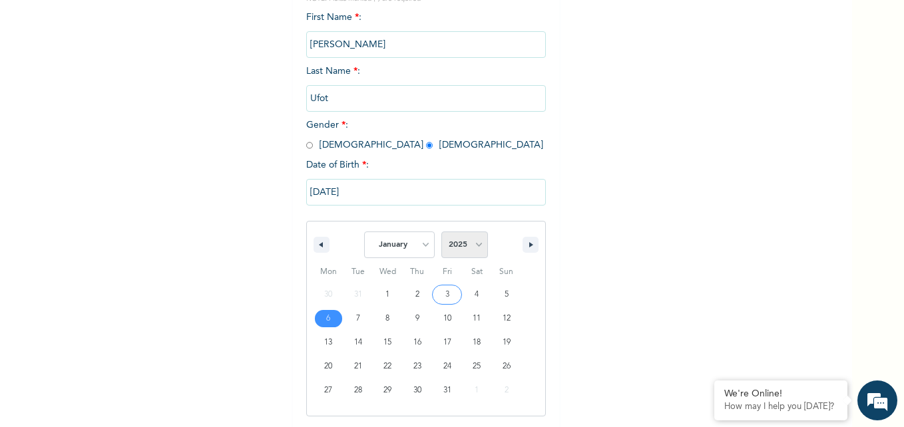
click at [477, 240] on select "2025 2024 2023 2022 2021 2020 2019 2018 2017 2016 2015 2014 2013 2012 2011 2010…" at bounding box center [464, 245] width 47 height 27
select select "1959"
click at [441, 232] on select "2025 2024 2023 2022 2021 2020 2019 2018 2017 2016 2015 2014 2013 2012 2011 2010…" at bounding box center [464, 245] width 47 height 27
type input "[DATE]"
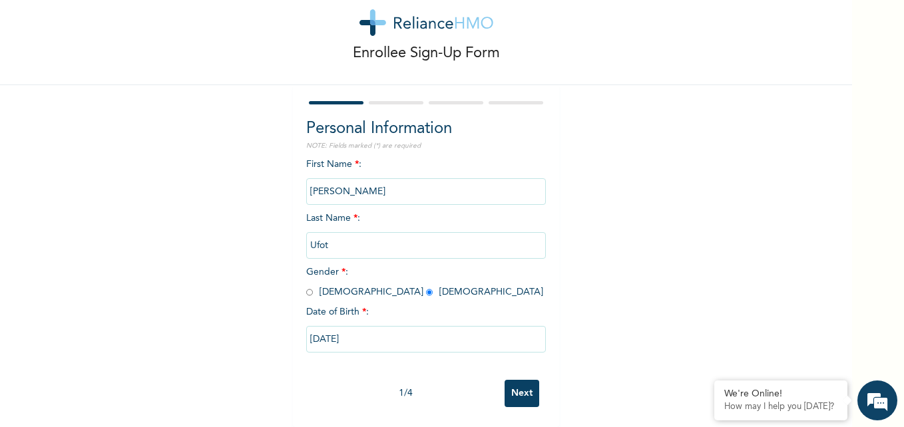
click at [527, 391] on input "Next" at bounding box center [522, 393] width 35 height 27
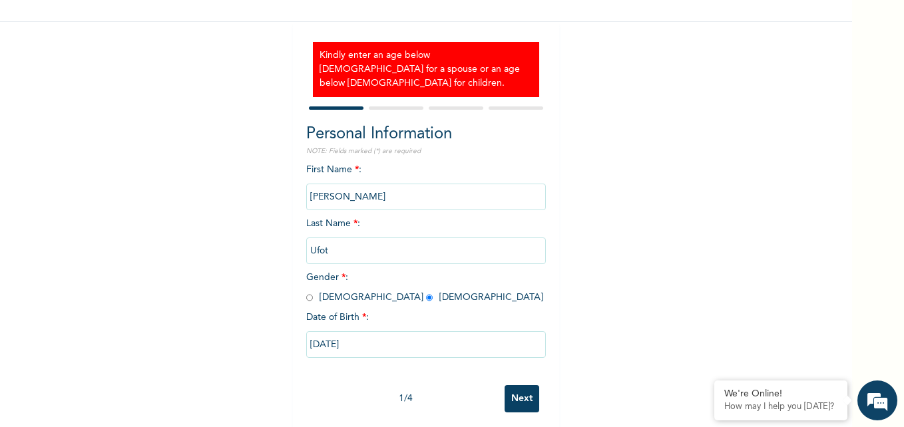
scroll to position [95, 0]
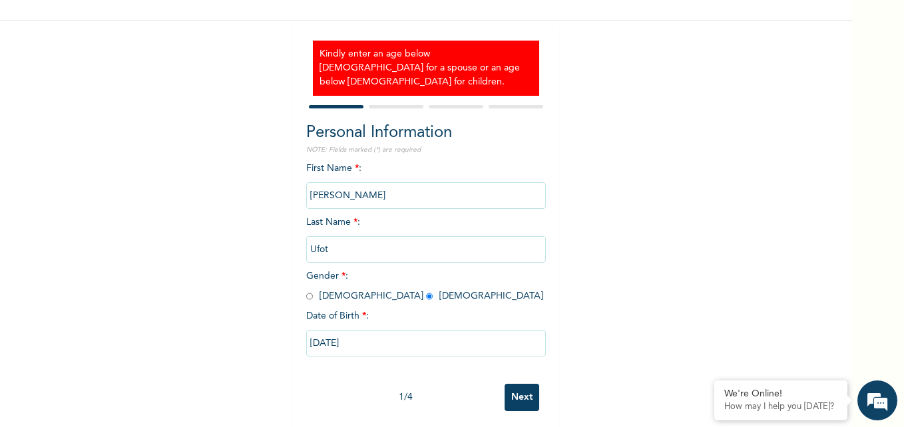
click at [361, 331] on input "[DATE]" at bounding box center [426, 343] width 240 height 27
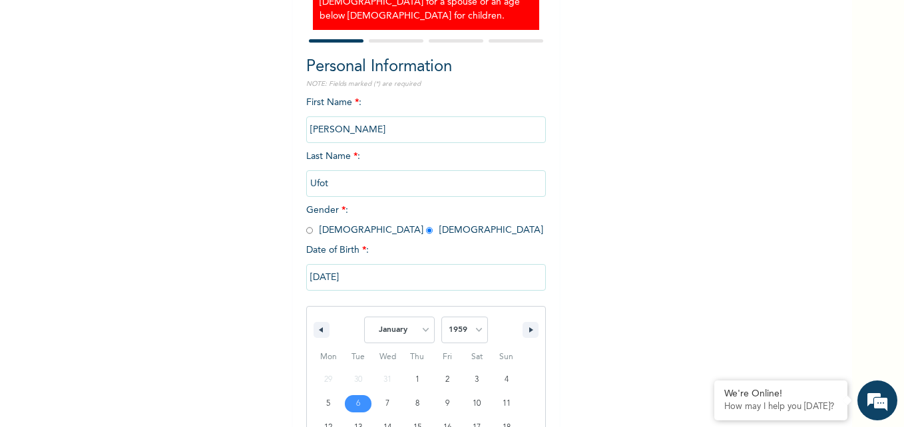
scroll to position [232, 0]
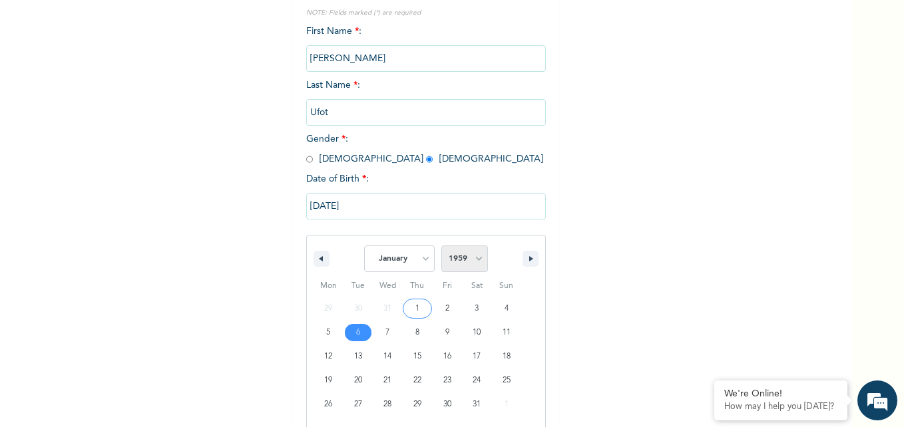
click at [455, 252] on select "2025 2024 2023 2022 2021 2020 2019 2018 2017 2016 2015 2014 2013 2012 2011 2010…" at bounding box center [464, 259] width 47 height 27
select select "1962"
click at [441, 246] on select "2025 2024 2023 2022 2021 2020 2019 2018 2017 2016 2015 2014 2013 2012 2011 2010…" at bounding box center [464, 259] width 47 height 27
type input "[DATE]"
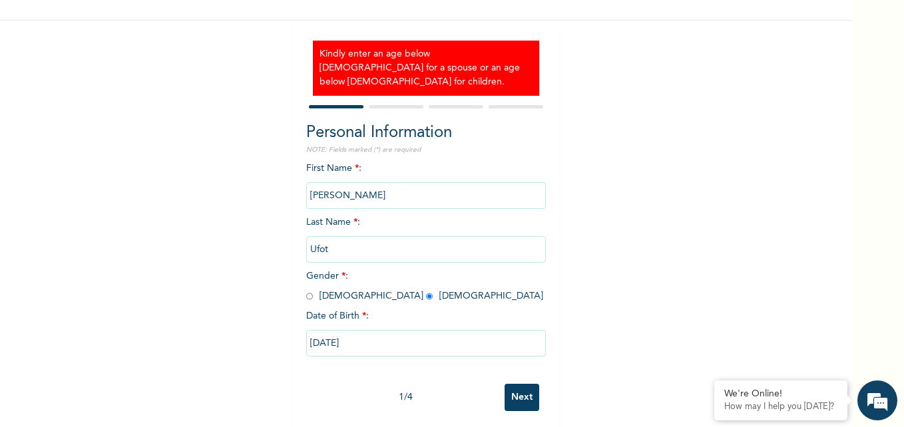
click at [392, 330] on input "[DATE]" at bounding box center [426, 343] width 240 height 27
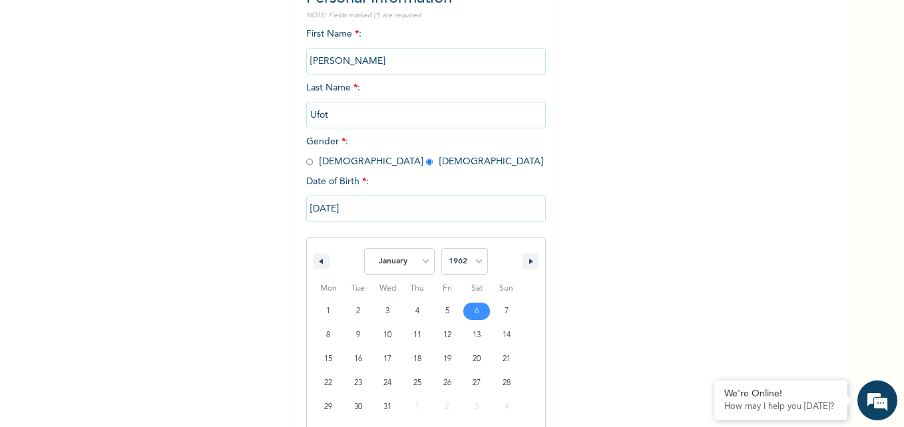
scroll to position [232, 0]
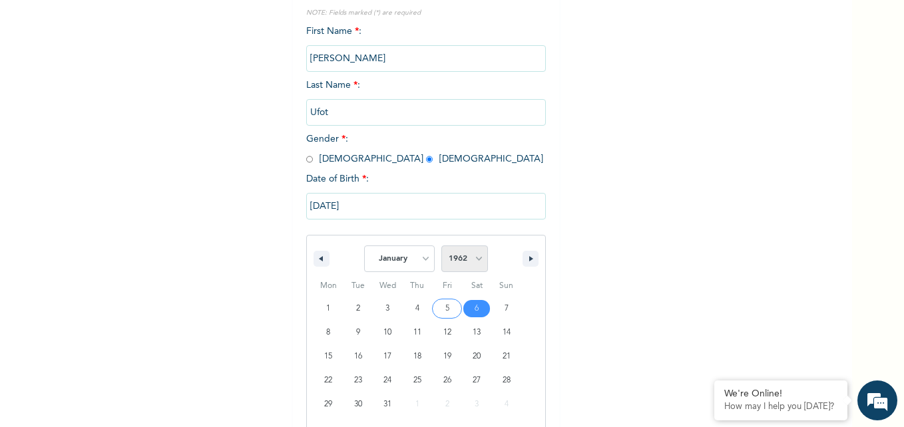
click at [463, 248] on select "2025 2024 2023 2022 2021 2020 2019 2018 2017 2016 2015 2014 2013 2012 2011 2010…" at bounding box center [464, 259] width 47 height 27
click at [441, 246] on select "2025 2024 2023 2022 2021 2020 2019 2018 2017 2016 2015 2014 2013 2012 2011 2010…" at bounding box center [464, 259] width 47 height 27
click at [481, 246] on select "2025 2024 2023 2022 2021 2020 2019 2018 2017 2016 2015 2014 2013 2012 2011 2010…" at bounding box center [464, 259] width 47 height 27
select select "1967"
click at [441, 246] on select "2025 2024 2023 2022 2021 2020 2019 2018 2017 2016 2015 2014 2013 2012 2011 2010…" at bounding box center [464, 259] width 47 height 27
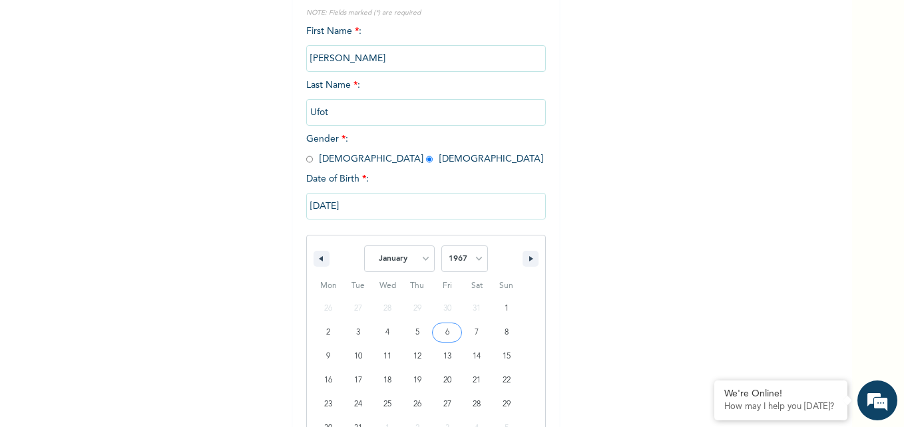
type input "[DATE]"
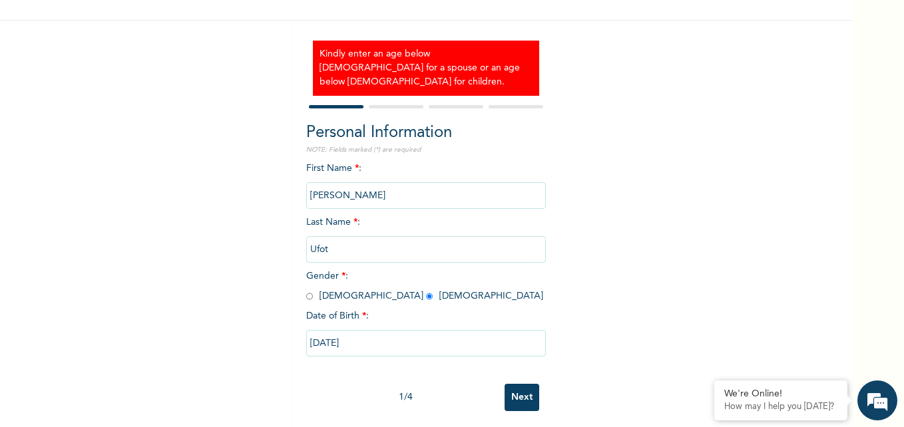
click at [521, 392] on input "Next" at bounding box center [522, 397] width 35 height 27
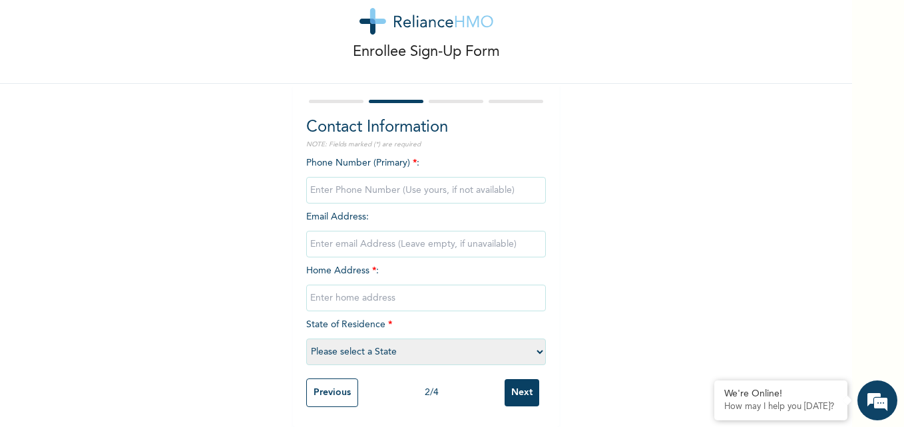
scroll to position [42, 0]
click at [434, 177] on input "phone" at bounding box center [426, 190] width 240 height 27
type input "08037000007"
click at [355, 231] on input "email" at bounding box center [426, 244] width 240 height 27
type input "[EMAIL_ADDRESS][DOMAIN_NAME]"
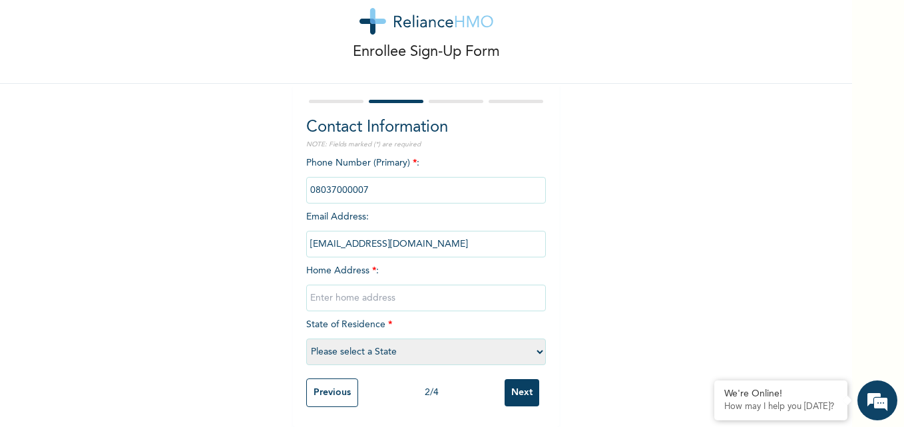
click at [338, 292] on input "text" at bounding box center [426, 298] width 240 height 27
type input "[STREET_ADDRESS]"
click at [454, 342] on select "Please select a State [PERSON_NAME] (FCT) [PERSON_NAME] Ibom [GEOGRAPHIC_DATA] …" at bounding box center [426, 352] width 240 height 27
select select "25"
click at [306, 339] on select "Please select a State [PERSON_NAME] (FCT) [PERSON_NAME] Ibom [GEOGRAPHIC_DATA] …" at bounding box center [426, 352] width 240 height 27
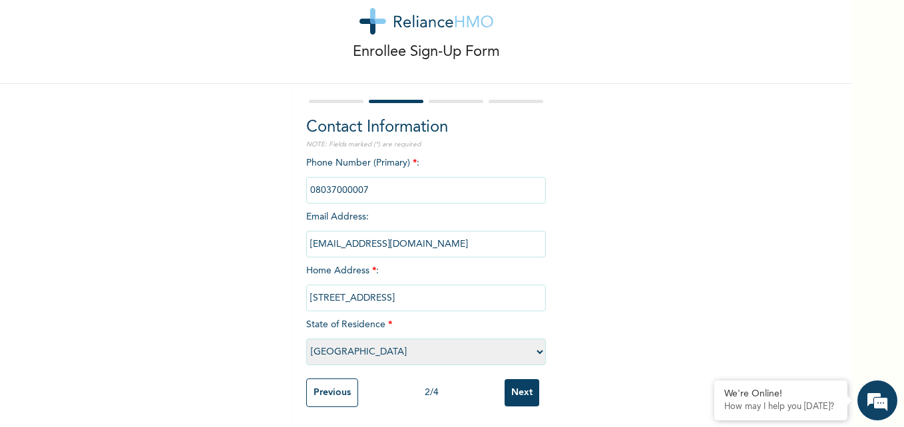
click at [523, 381] on input "Next" at bounding box center [522, 392] width 35 height 27
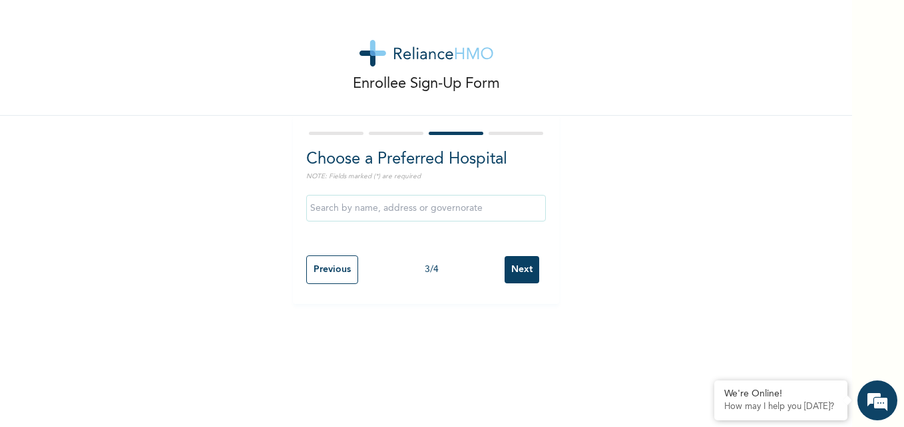
click at [455, 210] on input "text" at bounding box center [426, 208] width 240 height 27
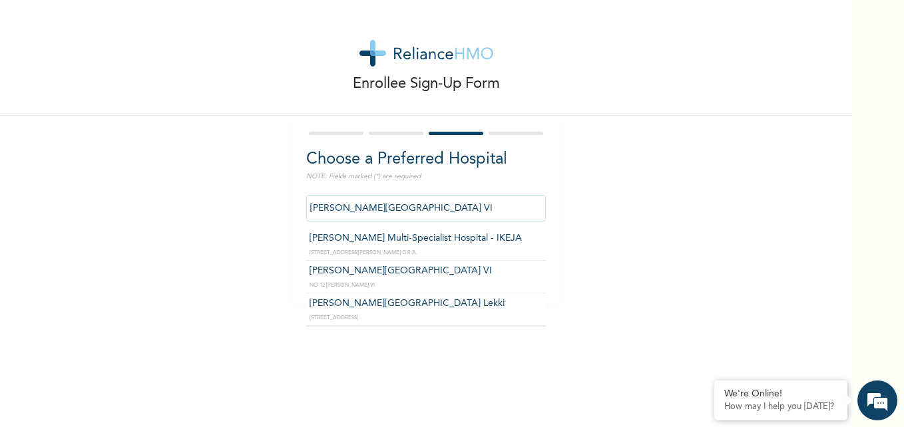
click at [451, 200] on input "[PERSON_NAME][GEOGRAPHIC_DATA] VI" at bounding box center [426, 208] width 240 height 27
type input "[PERSON_NAME][GEOGRAPHIC_DATA] Lekki"
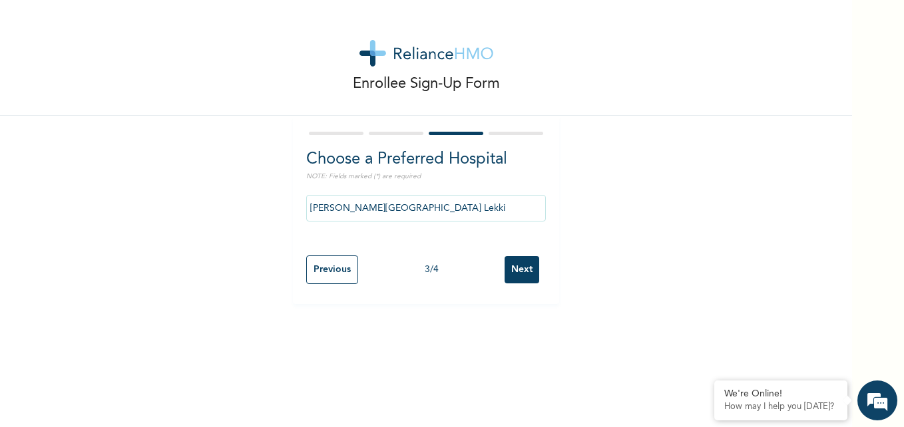
click at [515, 266] on input "Next" at bounding box center [522, 269] width 35 height 27
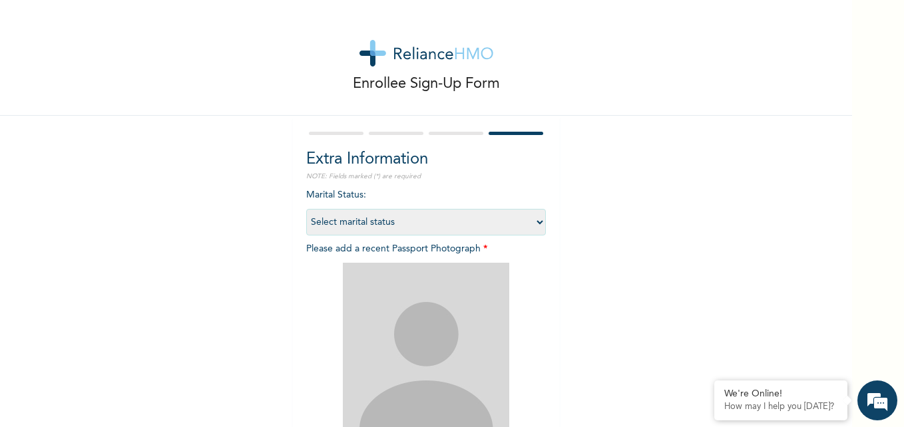
click at [497, 225] on select "Select marital status [DEMOGRAPHIC_DATA] Married [DEMOGRAPHIC_DATA] Widow/[DEMO…" at bounding box center [426, 222] width 240 height 27
click at [306, 209] on select "Select marital status [DEMOGRAPHIC_DATA] Married [DEMOGRAPHIC_DATA] Widow/[DEMO…" at bounding box center [426, 222] width 240 height 27
click at [481, 212] on select "Select marital status [DEMOGRAPHIC_DATA] Married [DEMOGRAPHIC_DATA] Widow/[DEMO…" at bounding box center [426, 222] width 240 height 27
select select "2"
click at [306, 209] on select "Select marital status [DEMOGRAPHIC_DATA] Married [DEMOGRAPHIC_DATA] Widow/[DEMO…" at bounding box center [426, 222] width 240 height 27
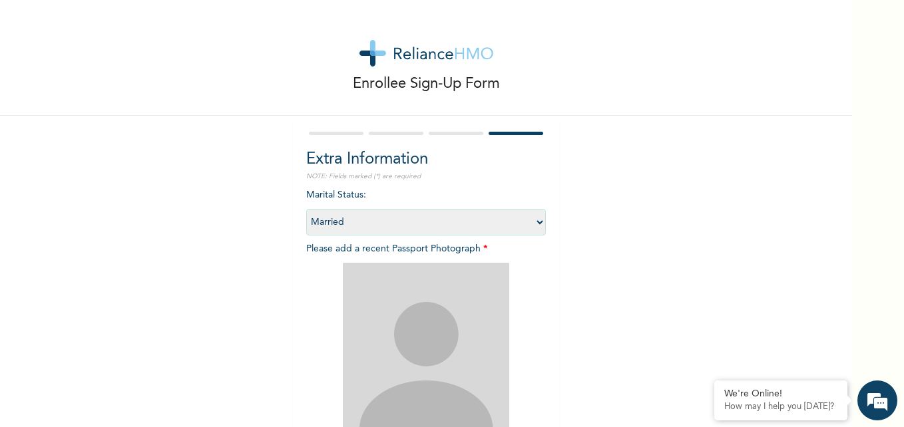
click at [545, 285] on div "Extra Information NOTE: Fields marked (*) are required Marital Status : Select …" at bounding box center [426, 344] width 266 height 457
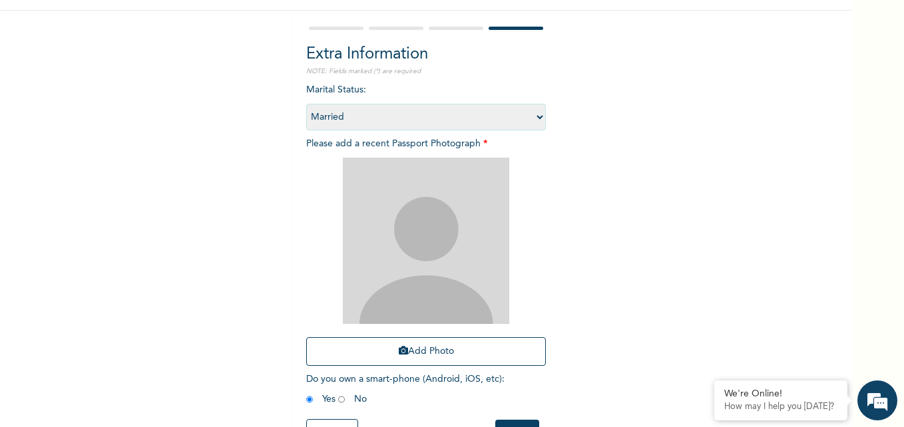
scroll to position [107, 0]
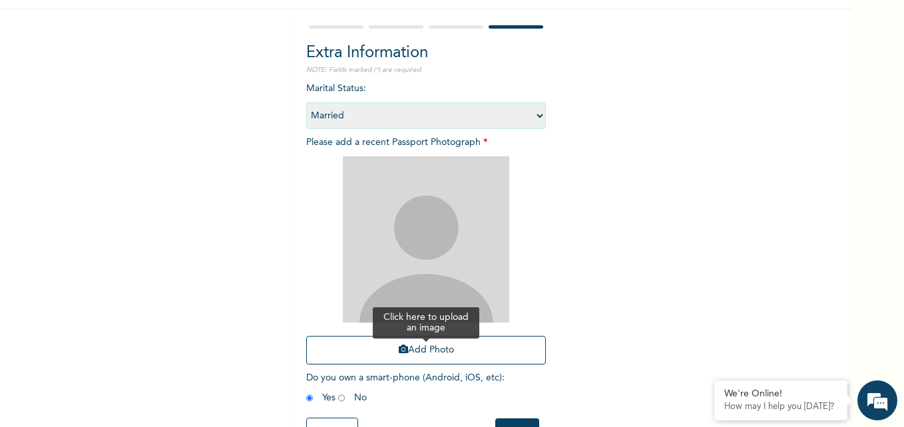
click at [458, 345] on button "Add Photo" at bounding box center [426, 350] width 240 height 29
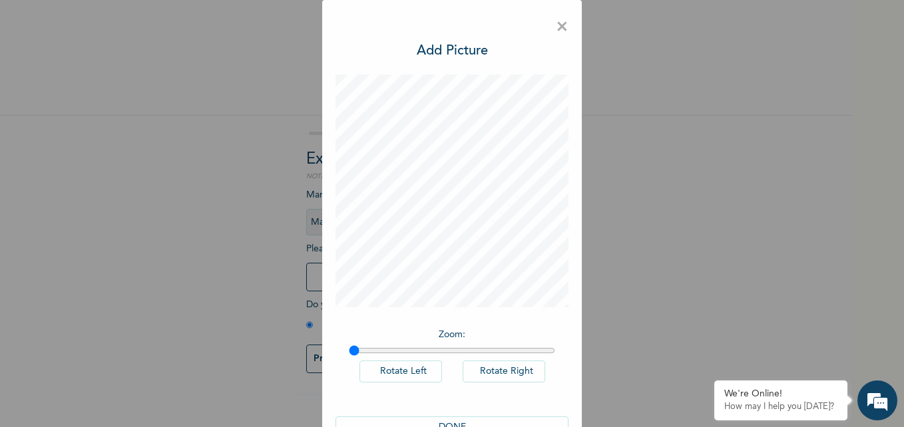
scroll to position [37, 0]
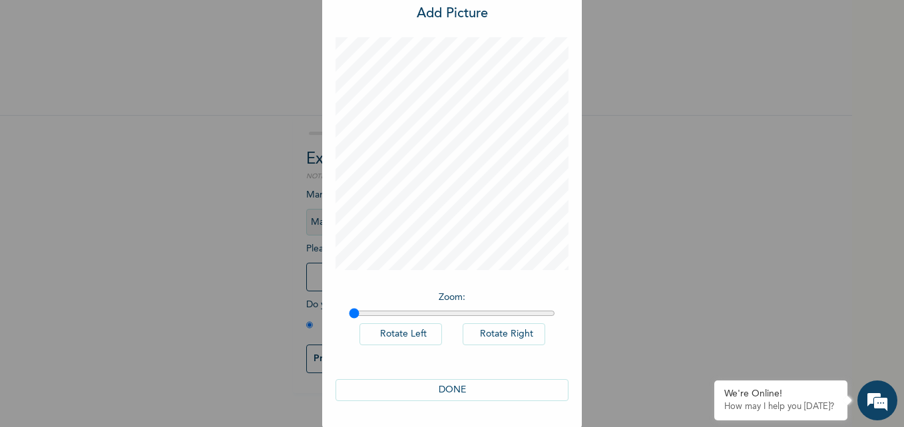
click at [423, 402] on div "DONE" at bounding box center [452, 390] width 233 height 49
click at [436, 391] on button "DONE" at bounding box center [452, 390] width 233 height 22
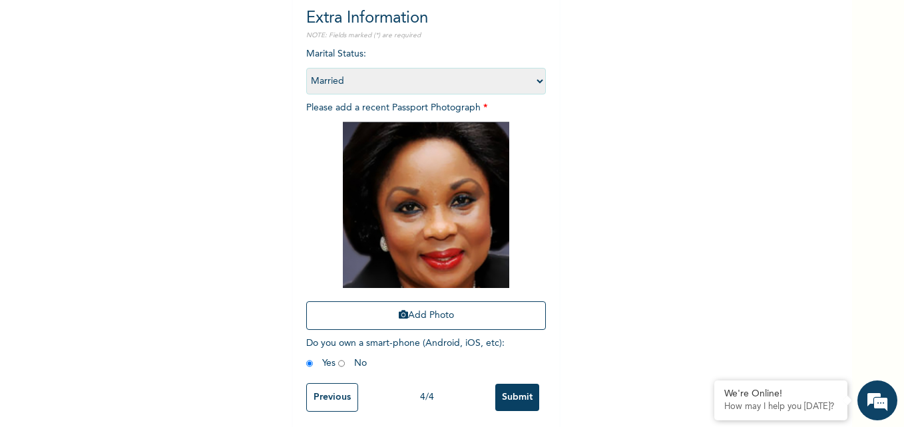
scroll to position [151, 0]
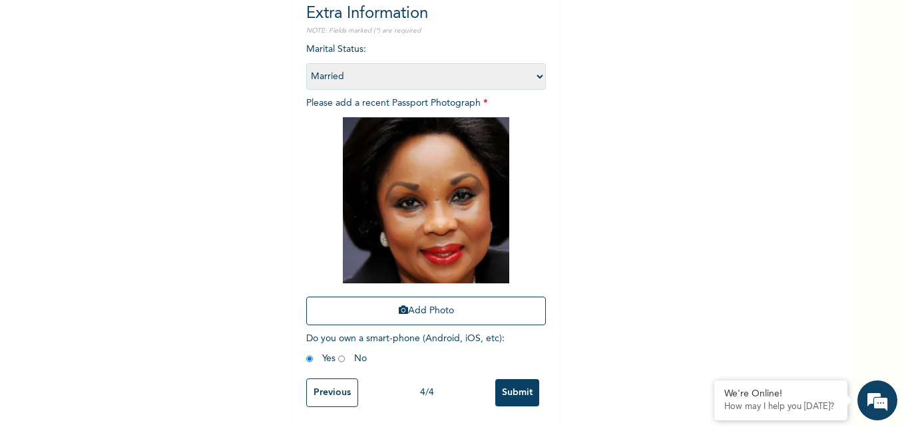
click at [516, 391] on input "Submit" at bounding box center [517, 392] width 44 height 27
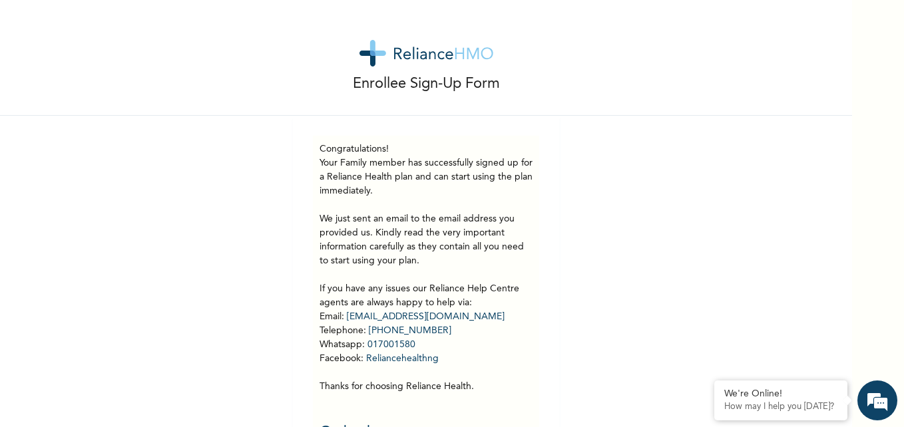
scroll to position [41, 0]
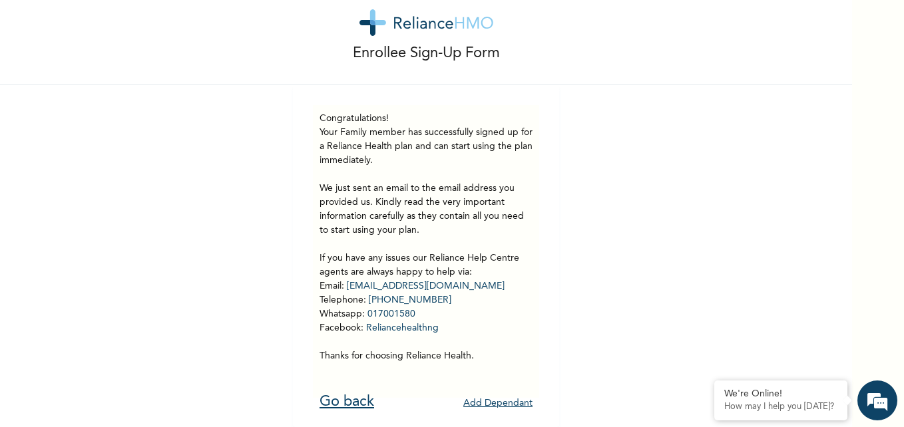
click at [333, 395] on link "Go back" at bounding box center [347, 402] width 55 height 15
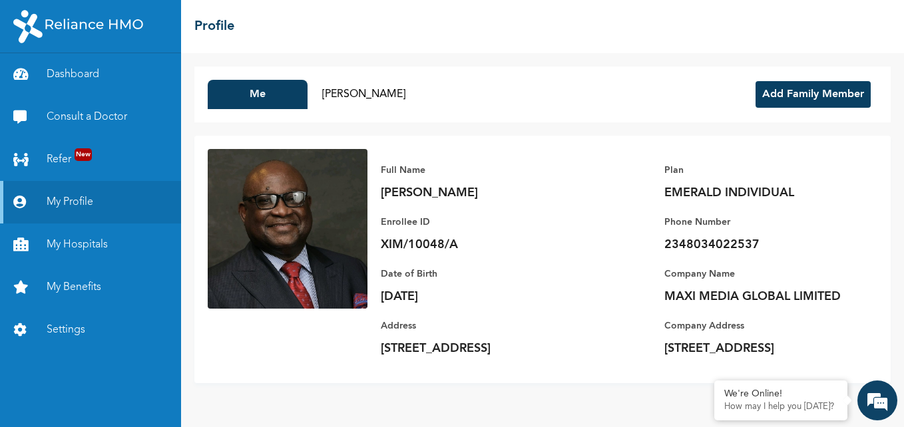
click at [903, 198] on html "Dashboard Consult a Doctor Refer New My Profile My Hospitals My Benefits Settin…" at bounding box center [452, 213] width 904 height 427
